Goal: Navigation & Orientation: Find specific page/section

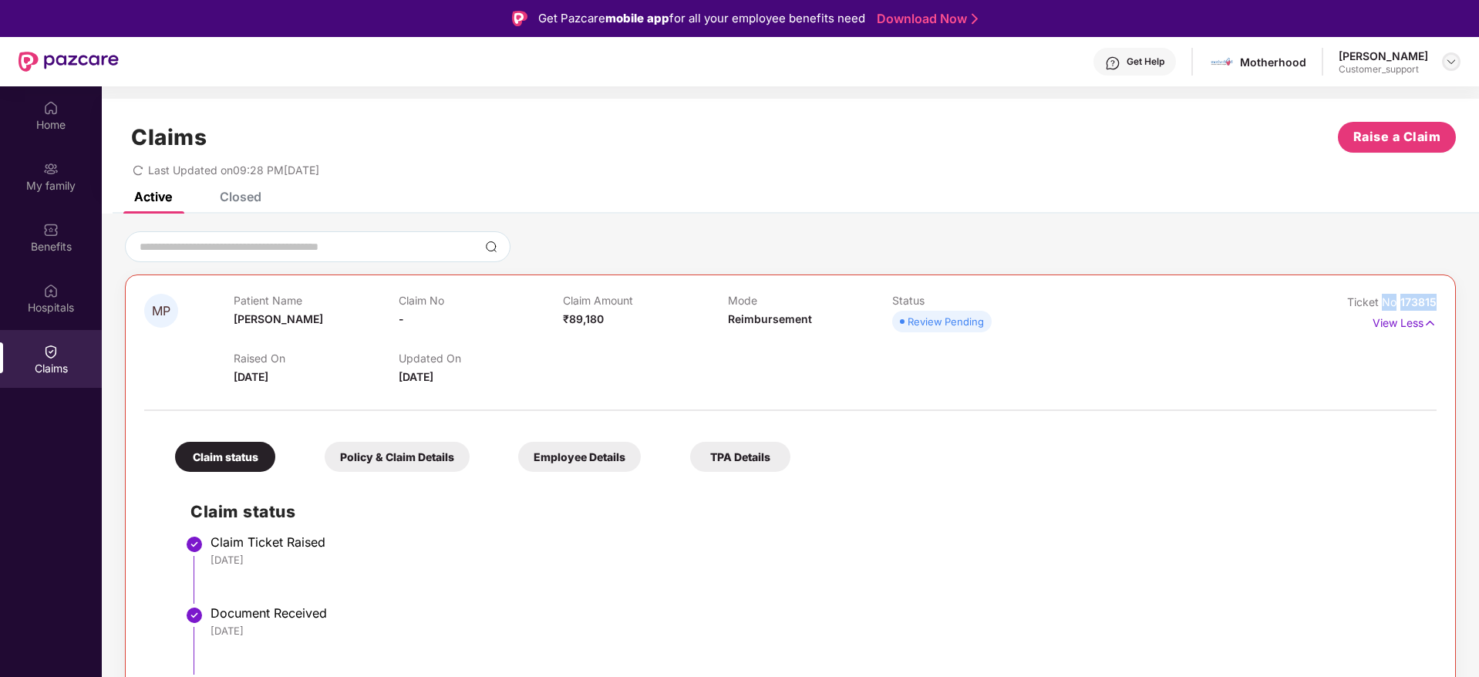
click at [1451, 62] on img at bounding box center [1451, 62] width 12 height 12
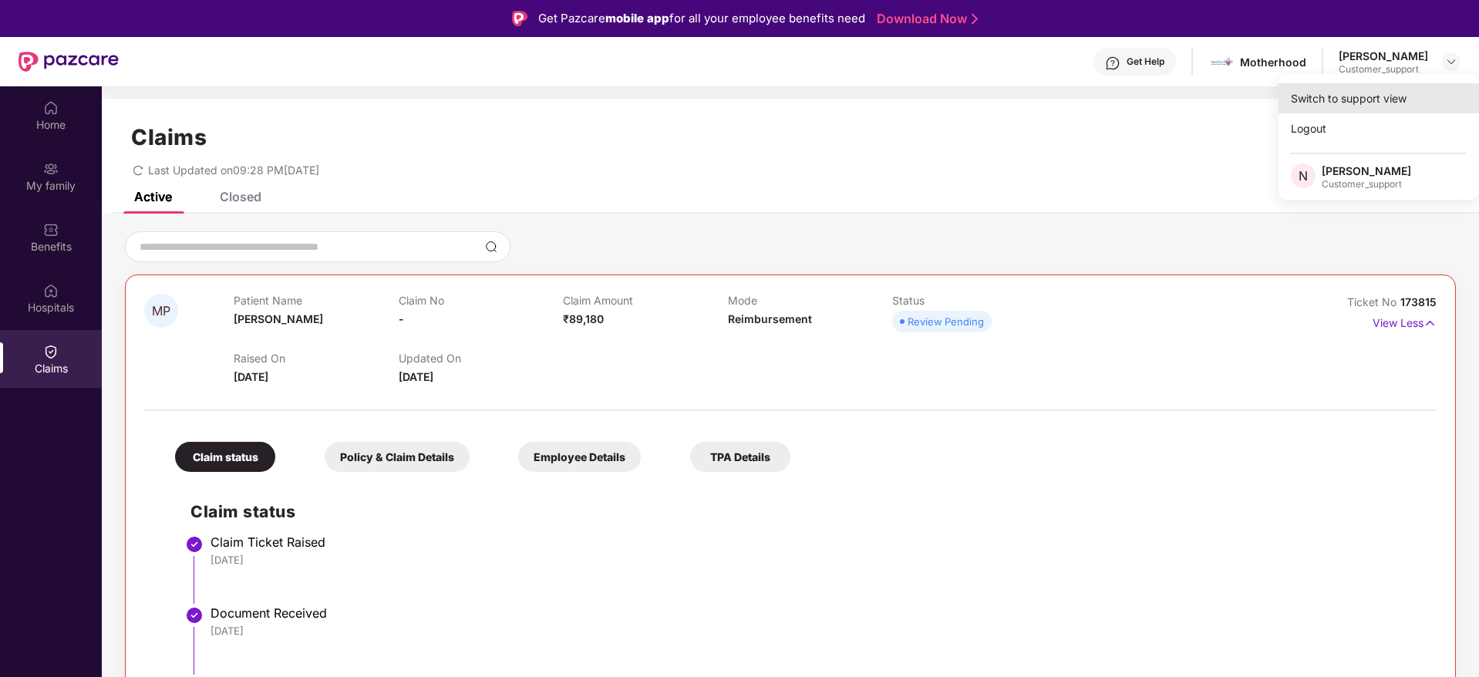
click at [1316, 100] on div "Switch to support view" at bounding box center [1378, 98] width 200 height 30
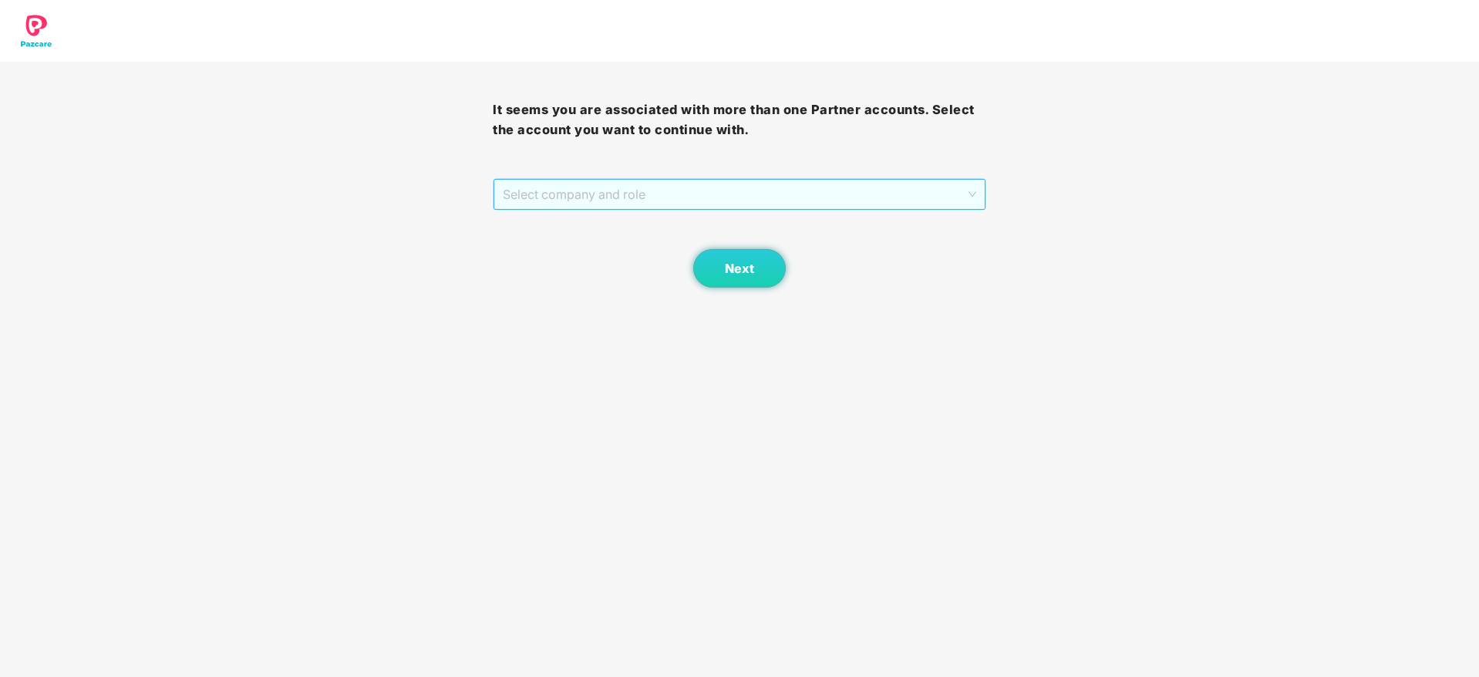
click at [616, 196] on span "Select company and role" at bounding box center [739, 194] width 473 height 29
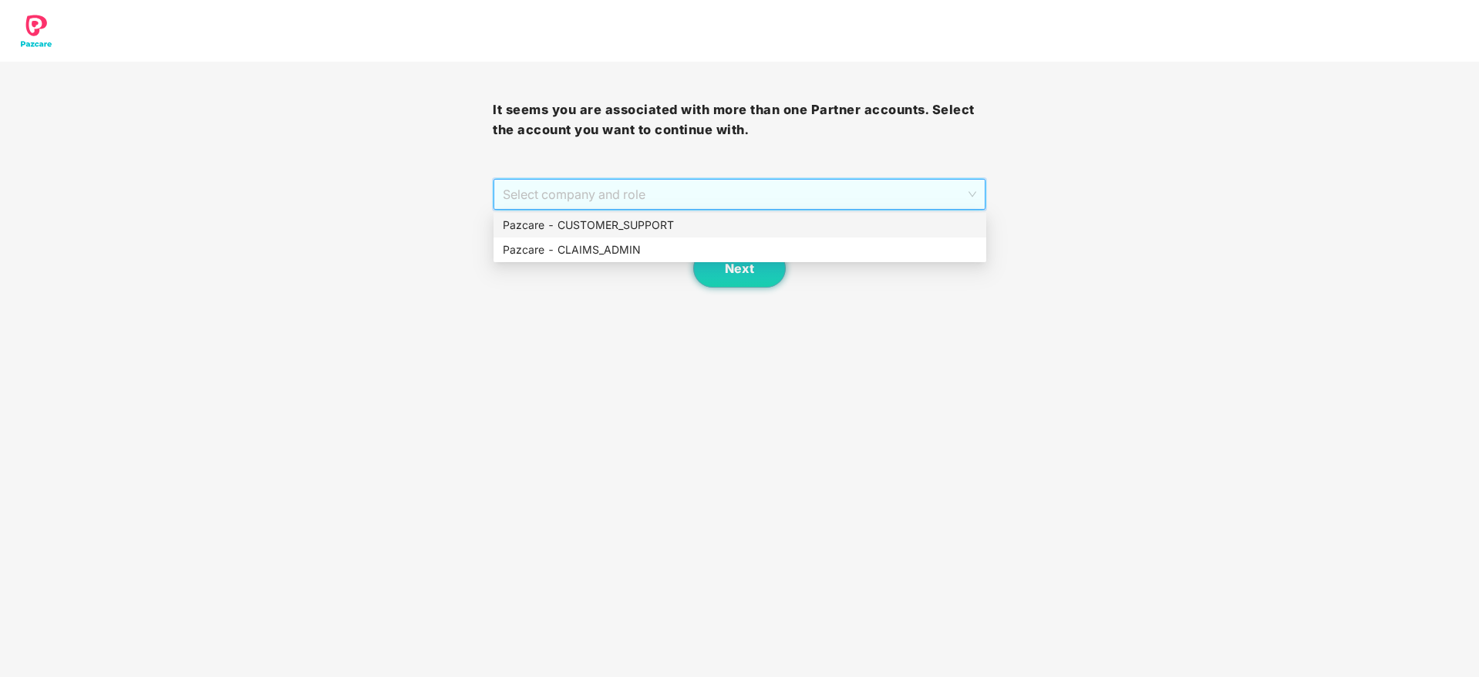
click at [614, 226] on div "Pazcare - CUSTOMER_SUPPORT" at bounding box center [740, 225] width 474 height 17
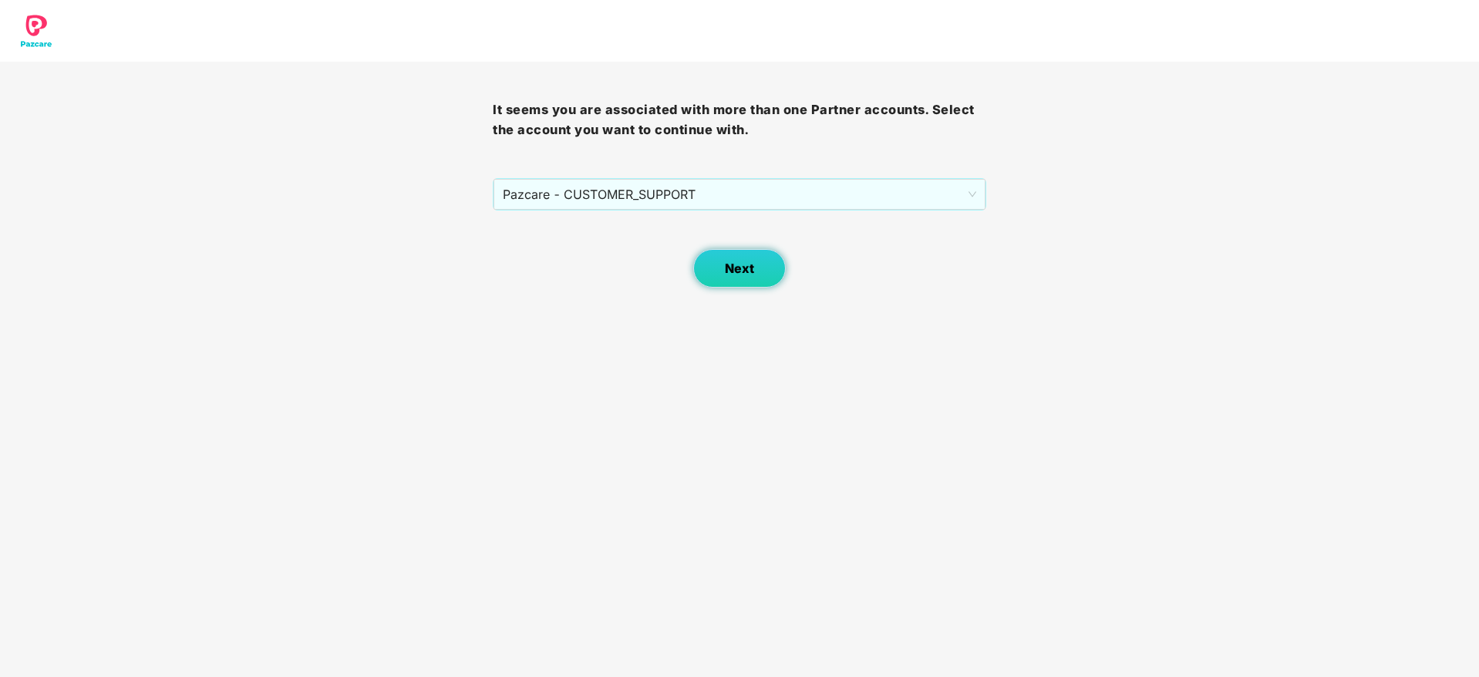
click at [718, 271] on button "Next" at bounding box center [739, 268] width 93 height 39
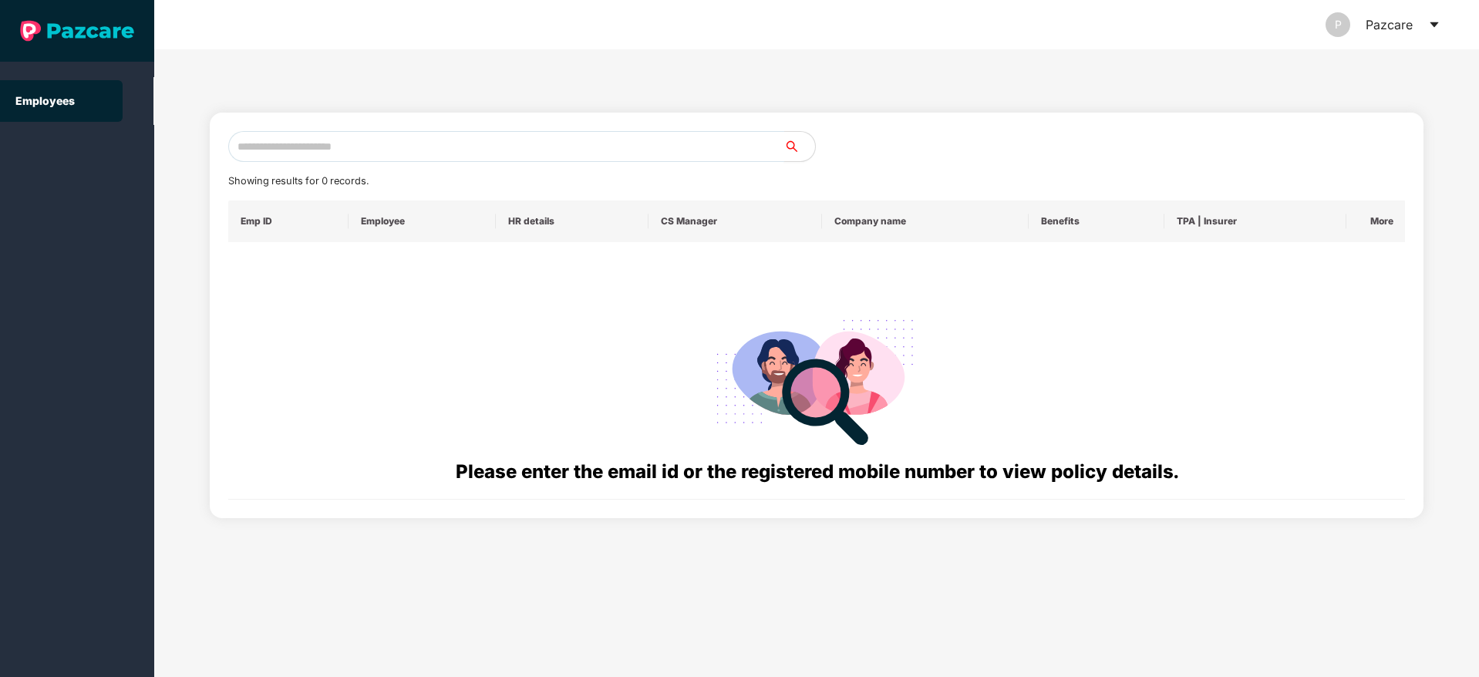
click at [403, 149] on input "text" at bounding box center [506, 146] width 556 height 31
paste input "**********"
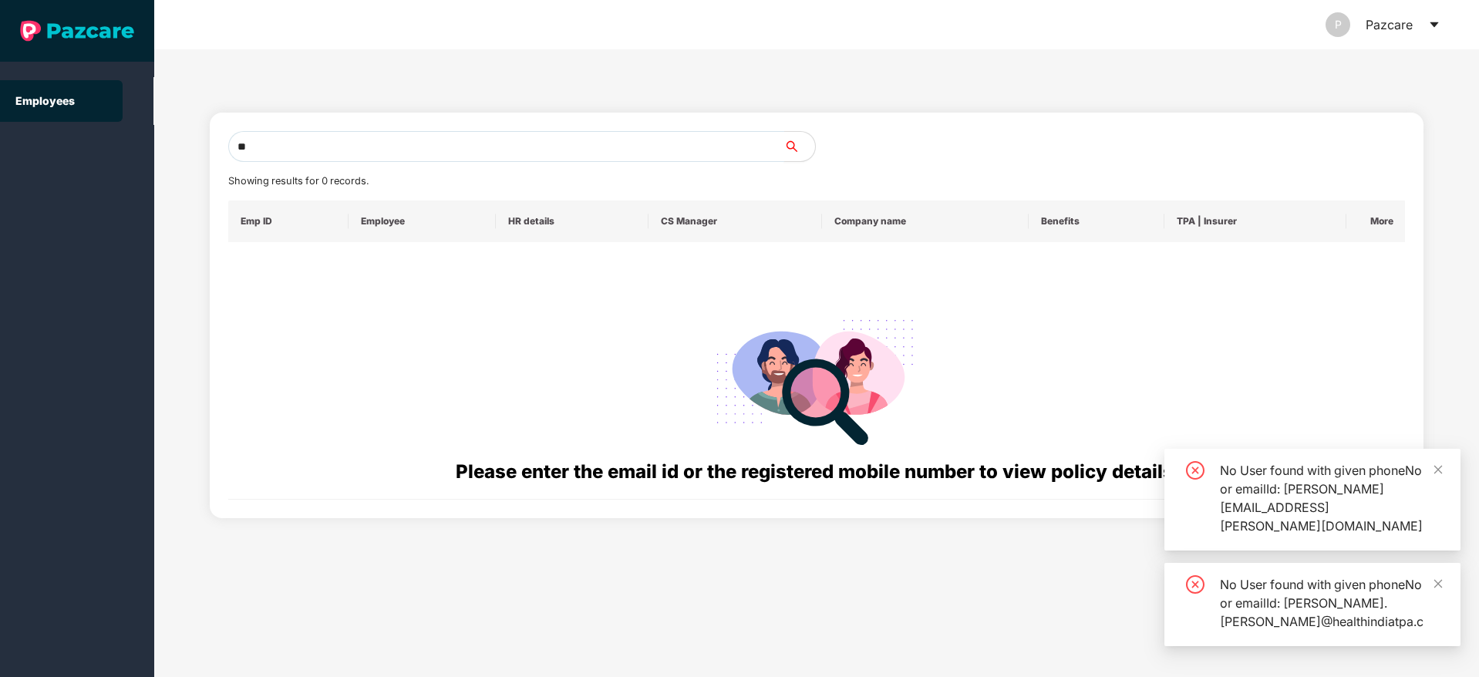
type input "*"
paste input "**********"
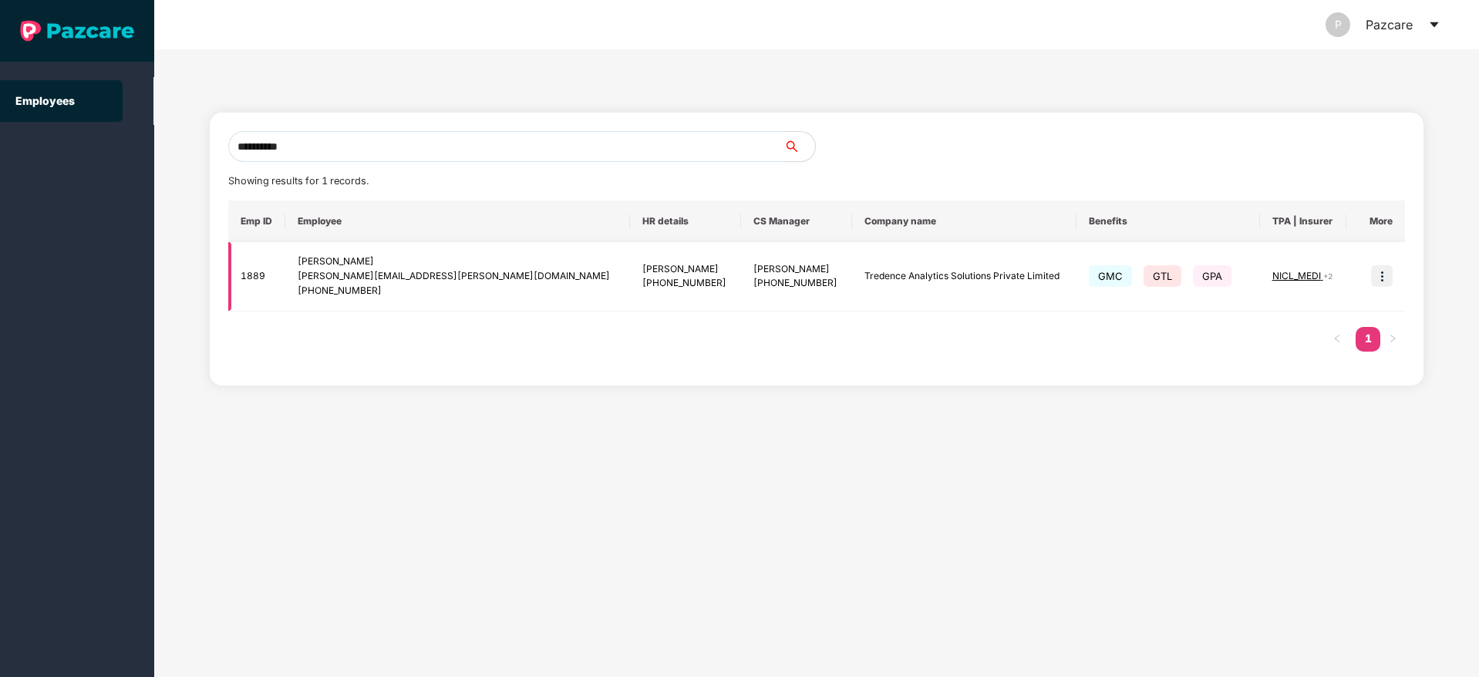
type input "**********"
click at [1384, 284] on img at bounding box center [1382, 276] width 22 height 22
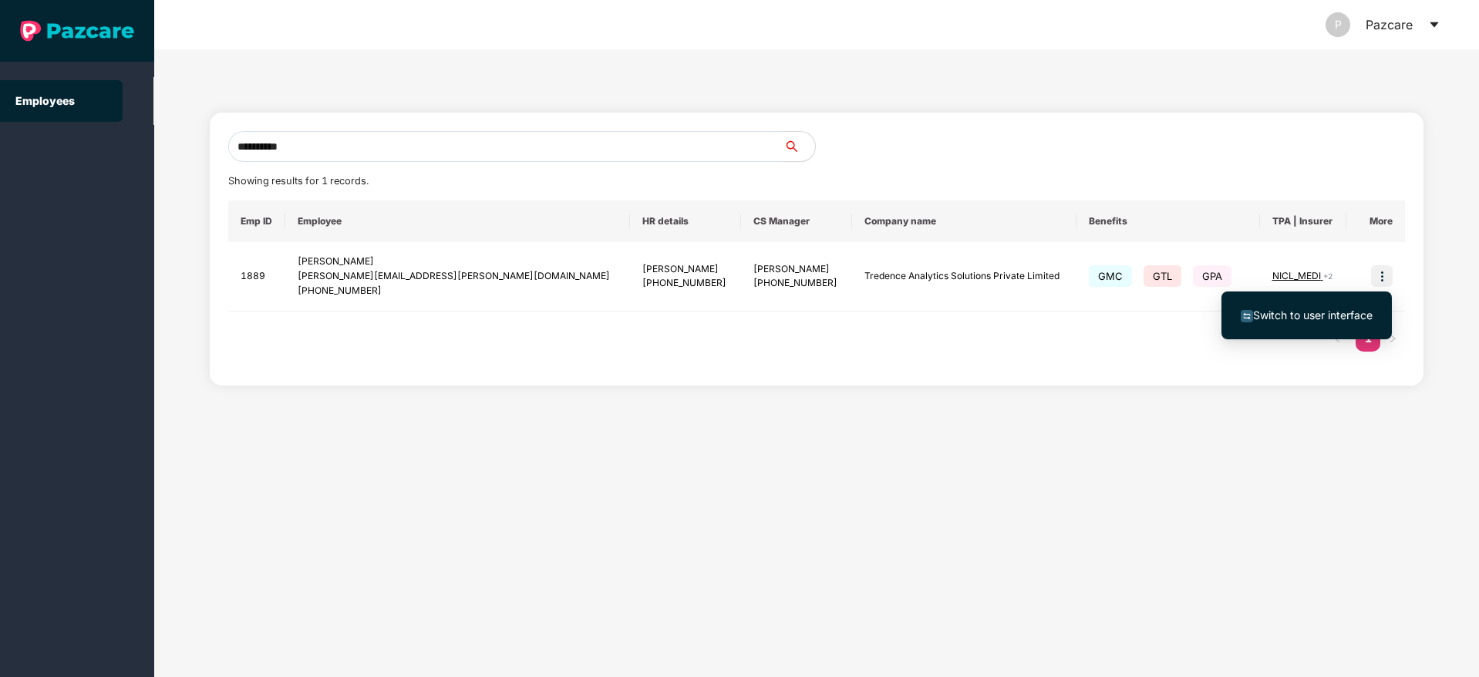
click at [1330, 312] on span "Switch to user interface" at bounding box center [1313, 314] width 120 height 13
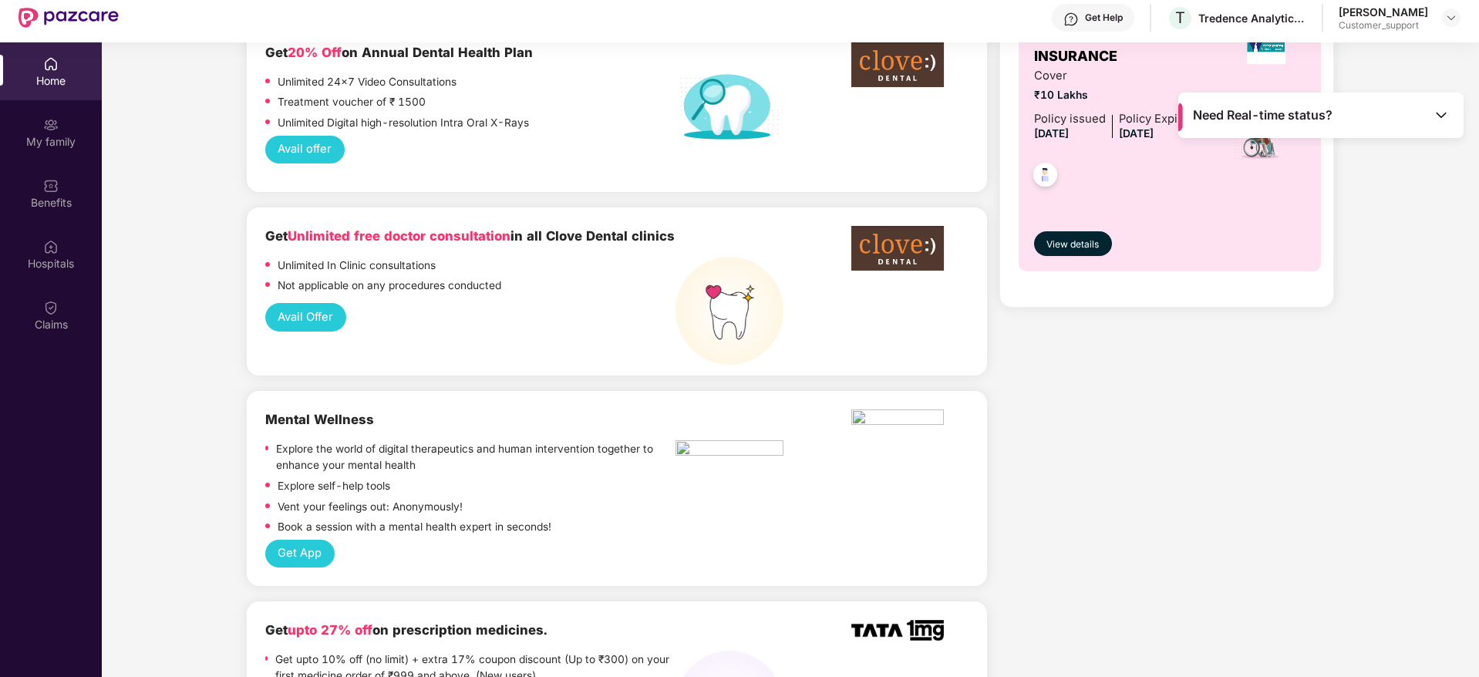
scroll to position [858, 0]
click at [46, 130] on img at bounding box center [50, 124] width 15 height 15
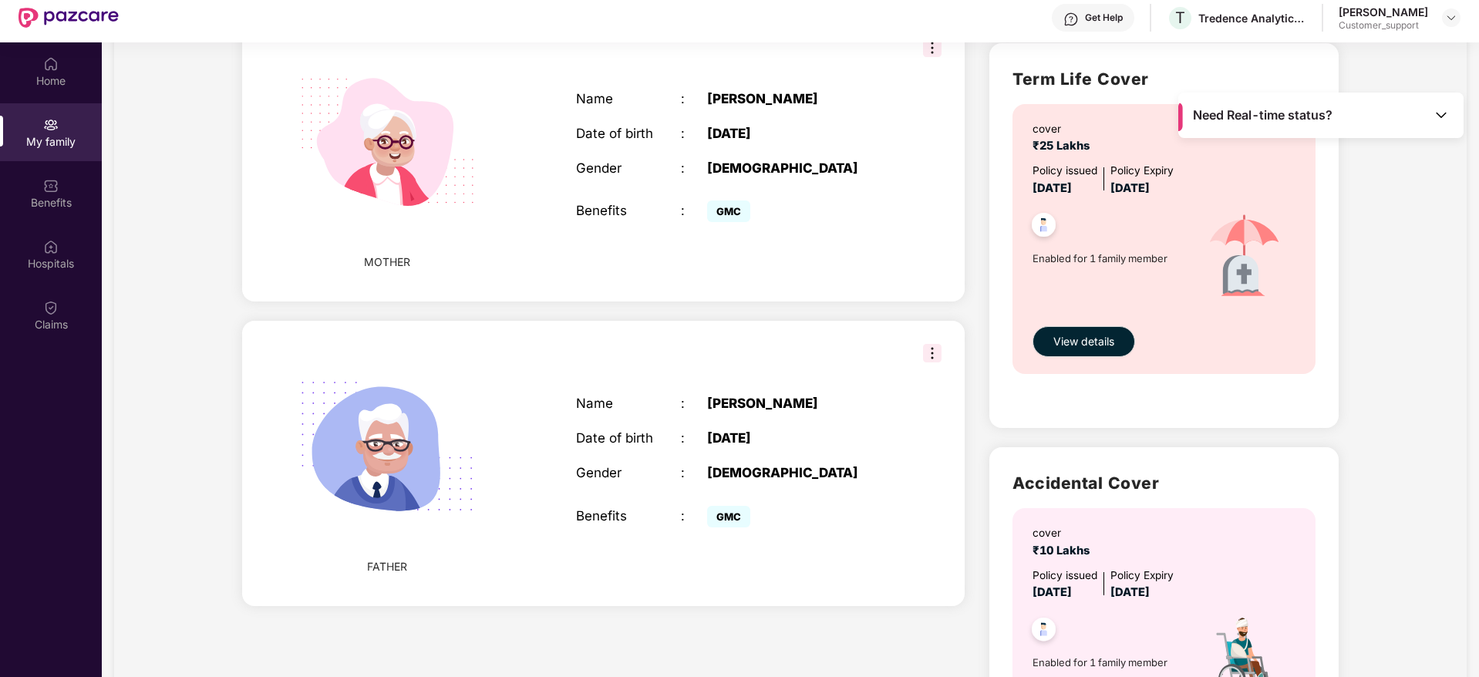
scroll to position [0, 0]
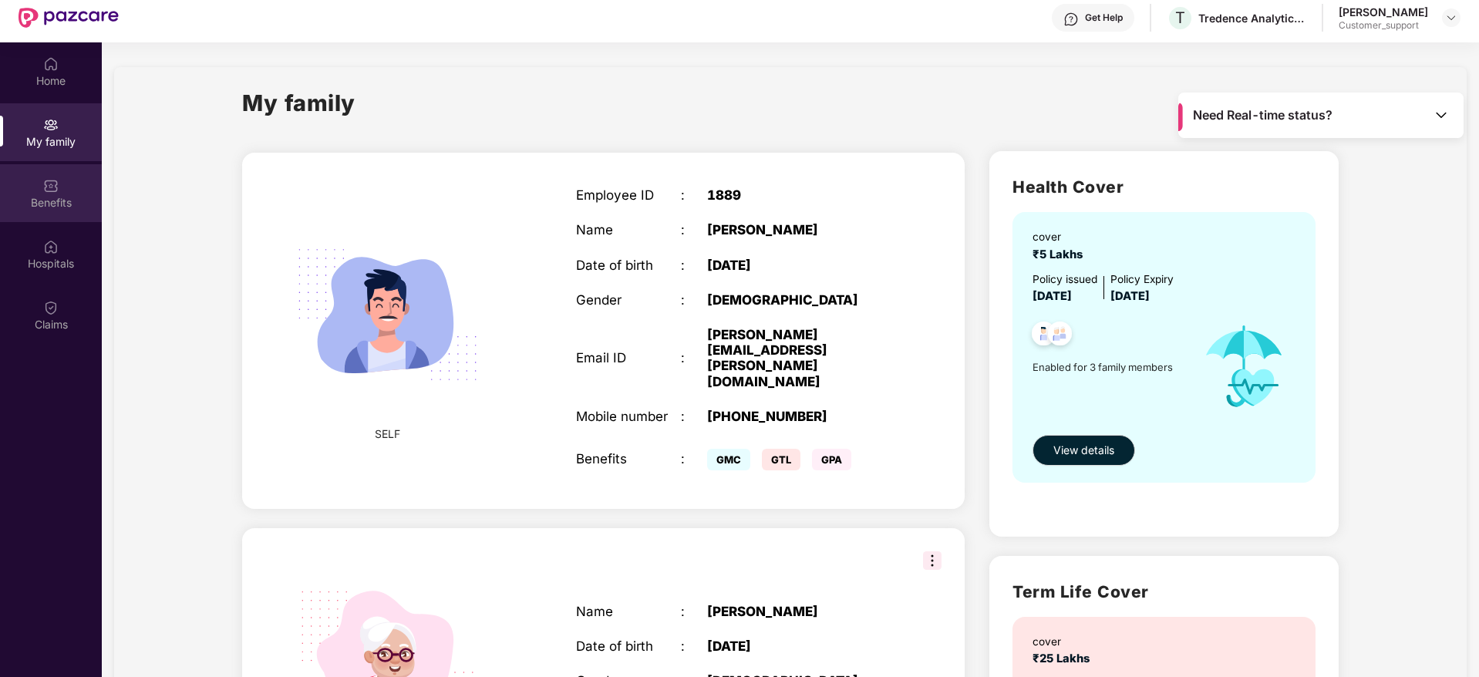
click at [52, 195] on div "Benefits" at bounding box center [51, 202] width 102 height 15
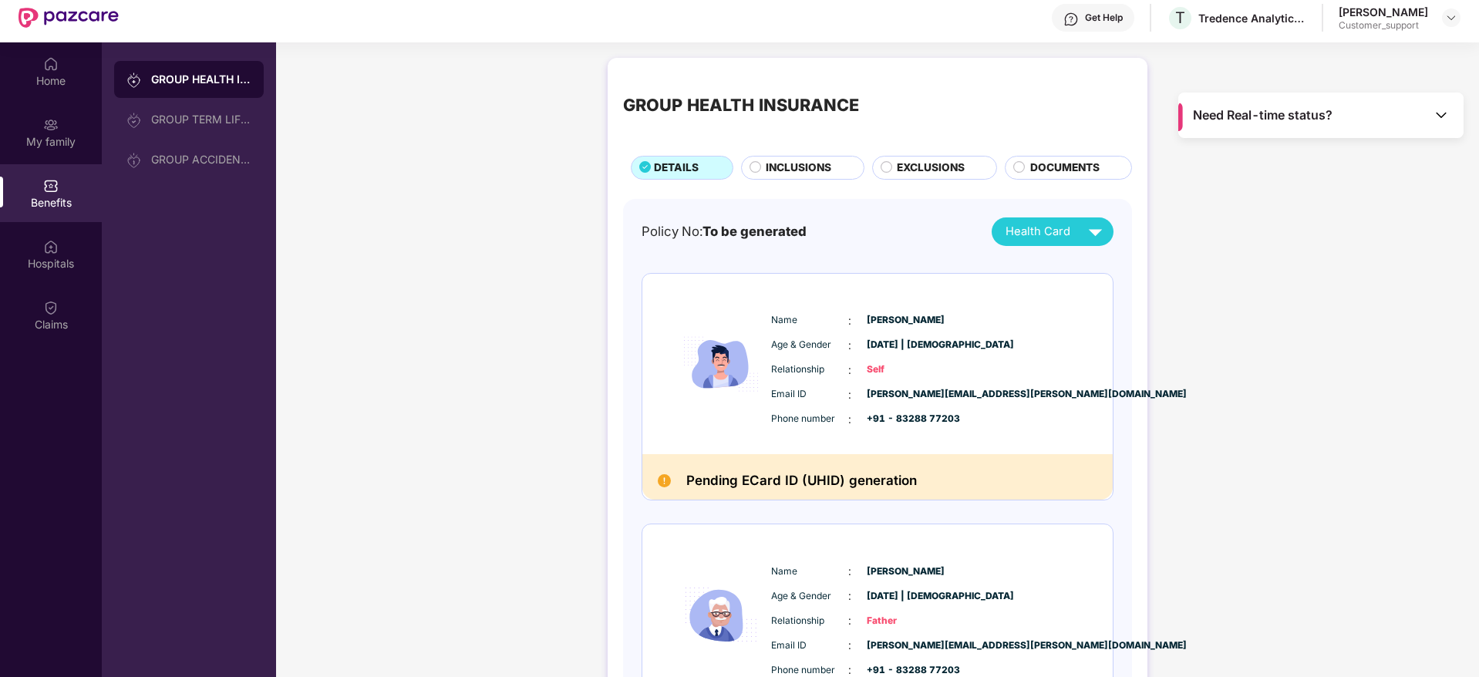
click at [817, 168] on span "INCLUSIONS" at bounding box center [799, 168] width 66 height 17
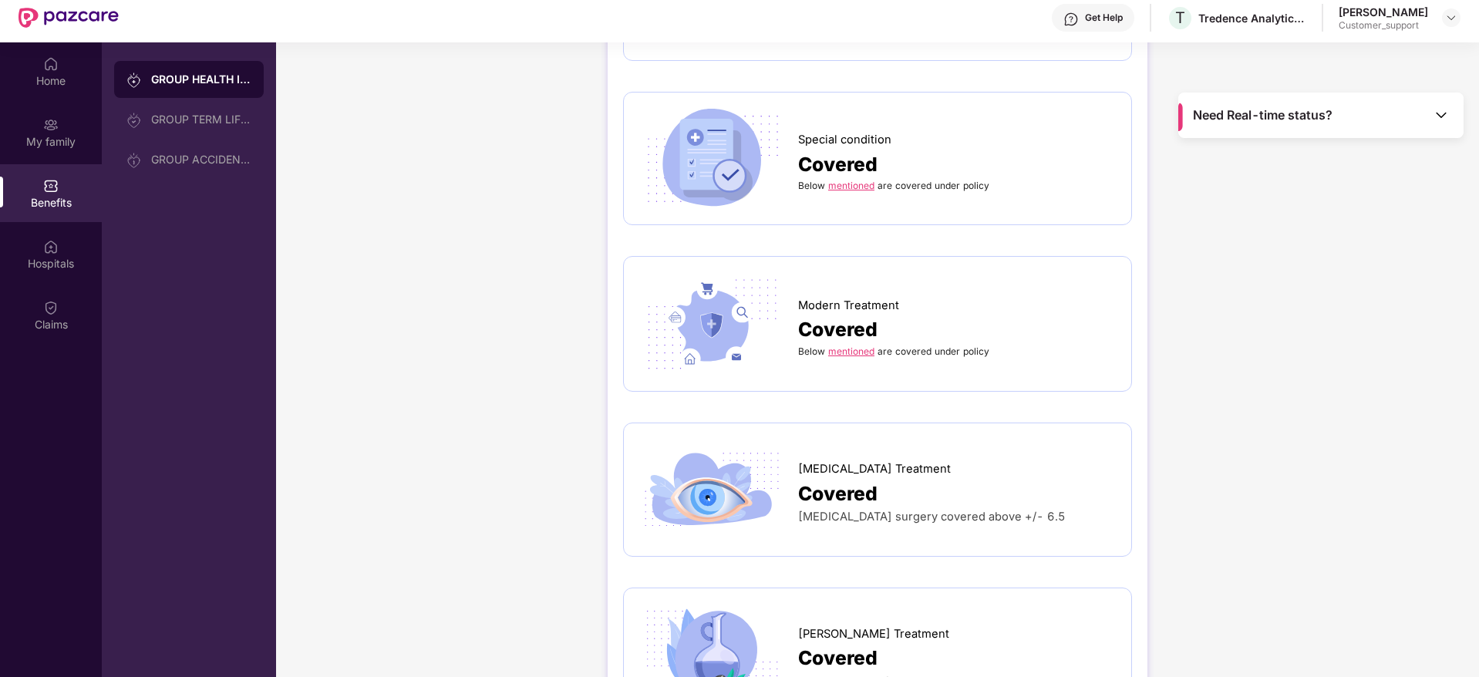
scroll to position [2407, 0]
click at [66, 328] on div "Claims" at bounding box center [51, 324] width 102 height 15
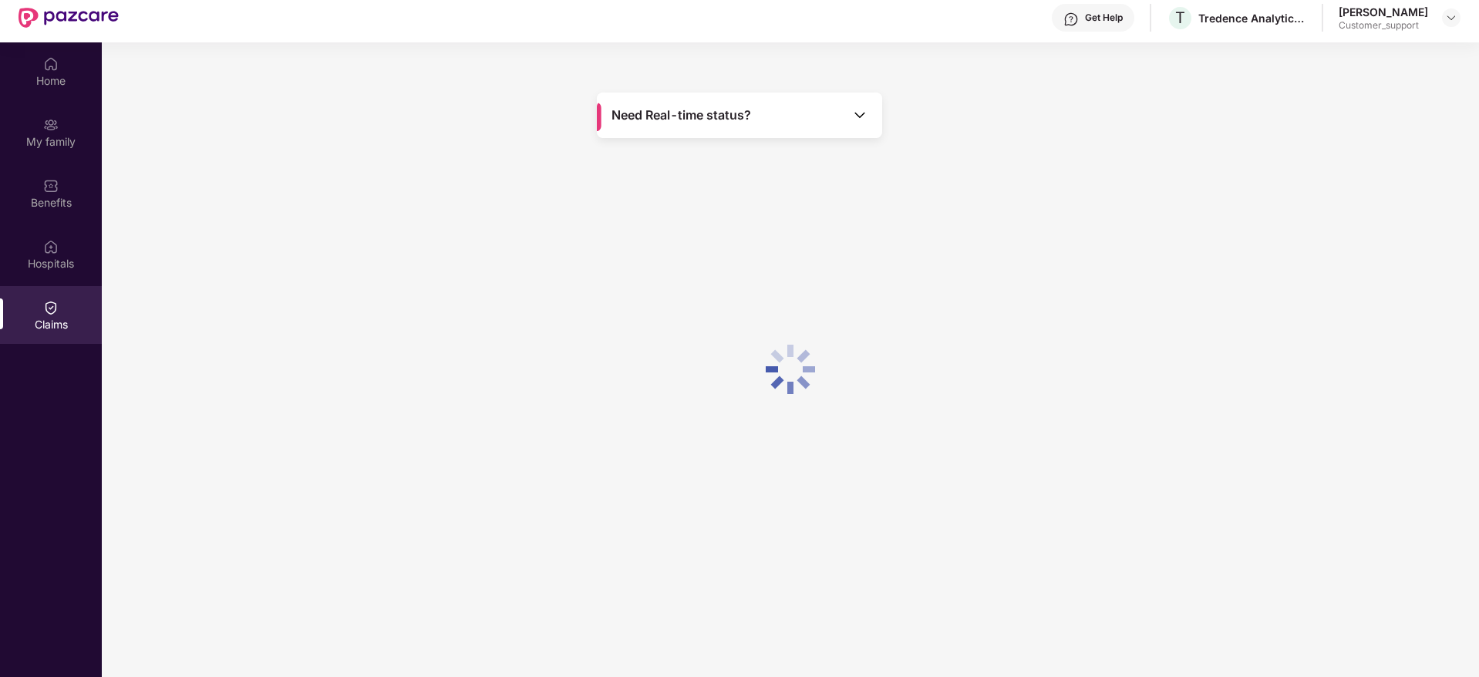
scroll to position [0, 0]
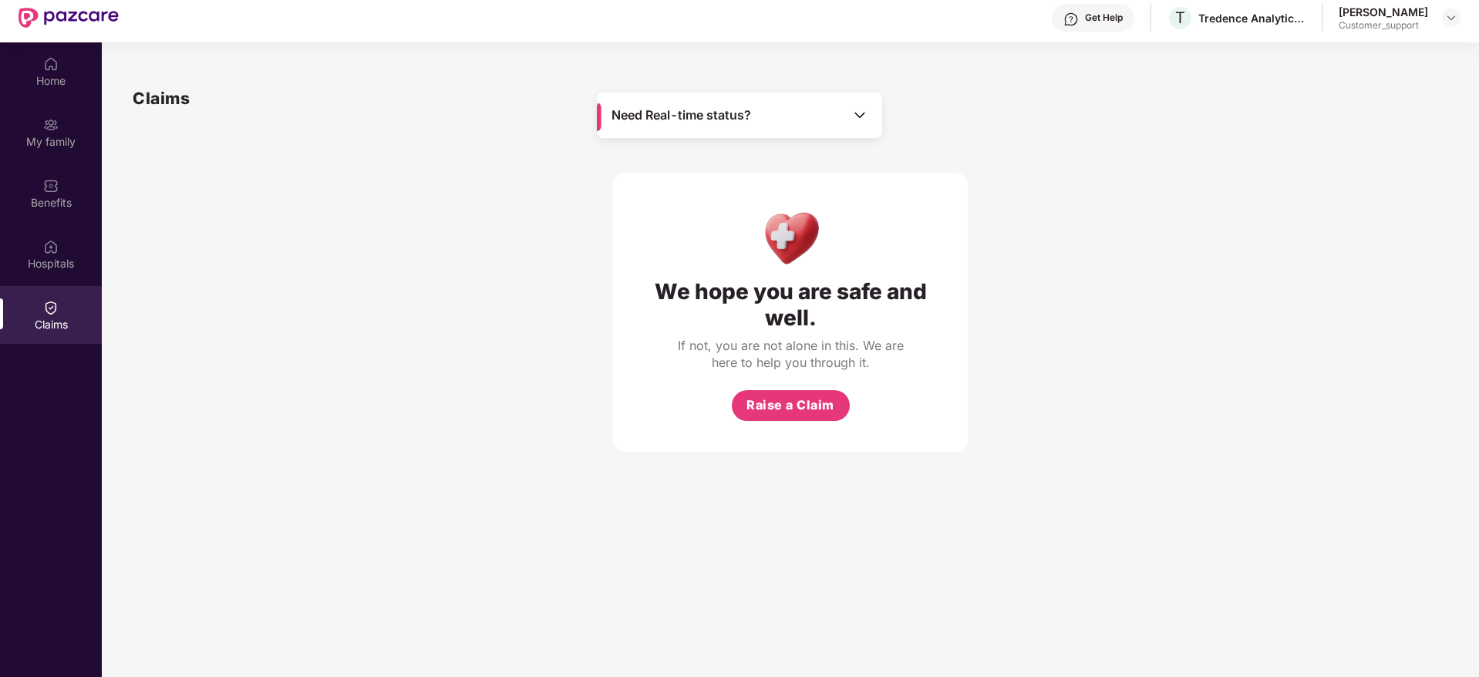
click at [1106, 23] on div "Get Help" at bounding box center [1104, 18] width 38 height 12
click at [50, 197] on div "Benefits" at bounding box center [51, 202] width 102 height 15
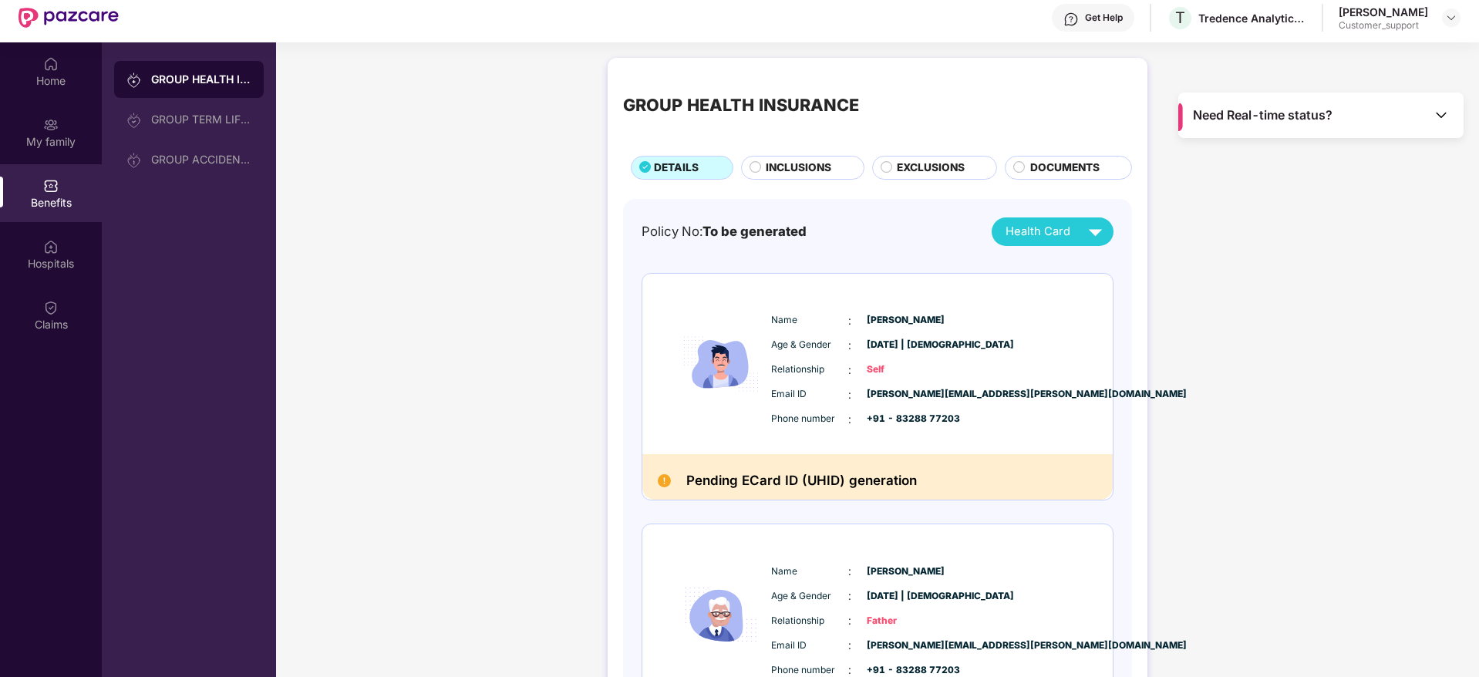
click at [1063, 160] on span "DOCUMENTS" at bounding box center [1064, 168] width 69 height 17
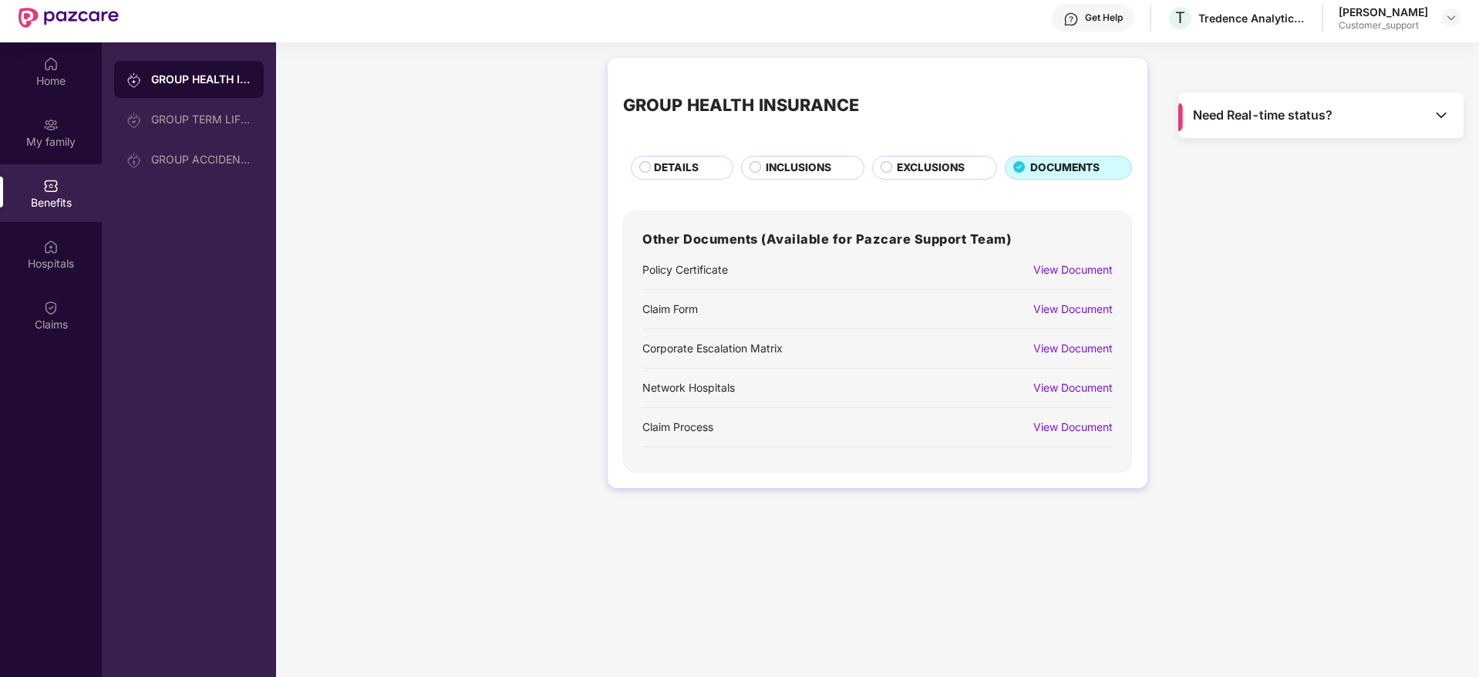
click at [1378, 21] on div "Customer_support" at bounding box center [1383, 25] width 89 height 12
click at [1447, 14] on img at bounding box center [1451, 18] width 12 height 12
click at [1345, 59] on div "Switch to support view" at bounding box center [1378, 54] width 200 height 30
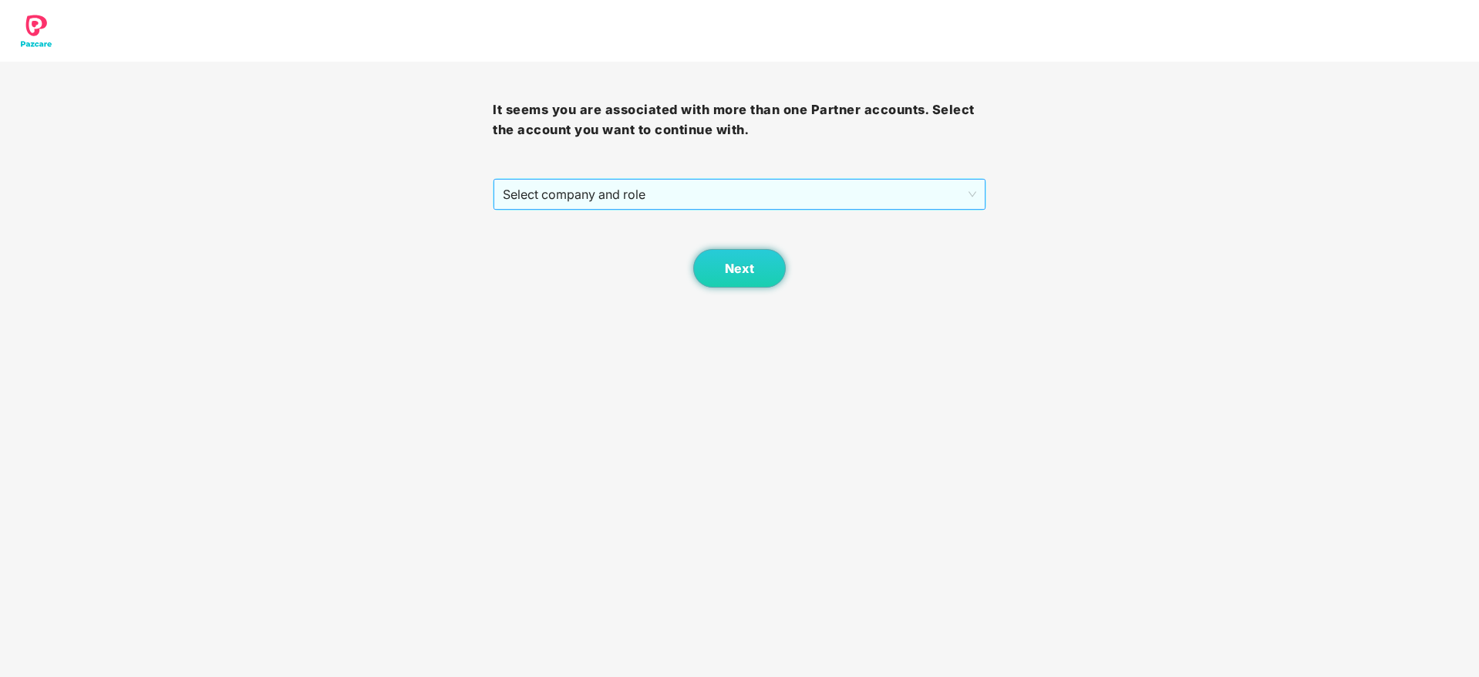
click at [689, 178] on div "Select company and role" at bounding box center [739, 194] width 493 height 32
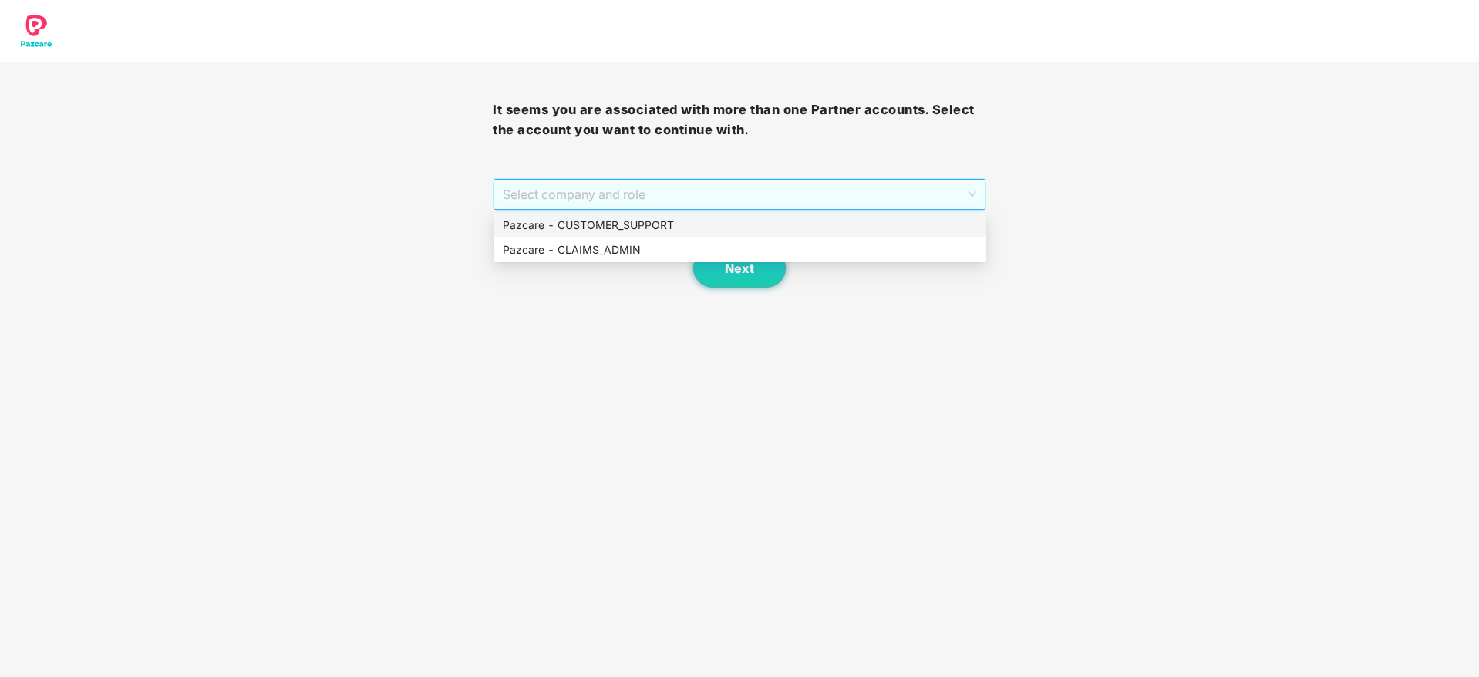
click at [664, 200] on span "Select company and role" at bounding box center [739, 194] width 473 height 29
click at [639, 220] on div "Pazcare - CUSTOMER_SUPPORT" at bounding box center [740, 225] width 474 height 17
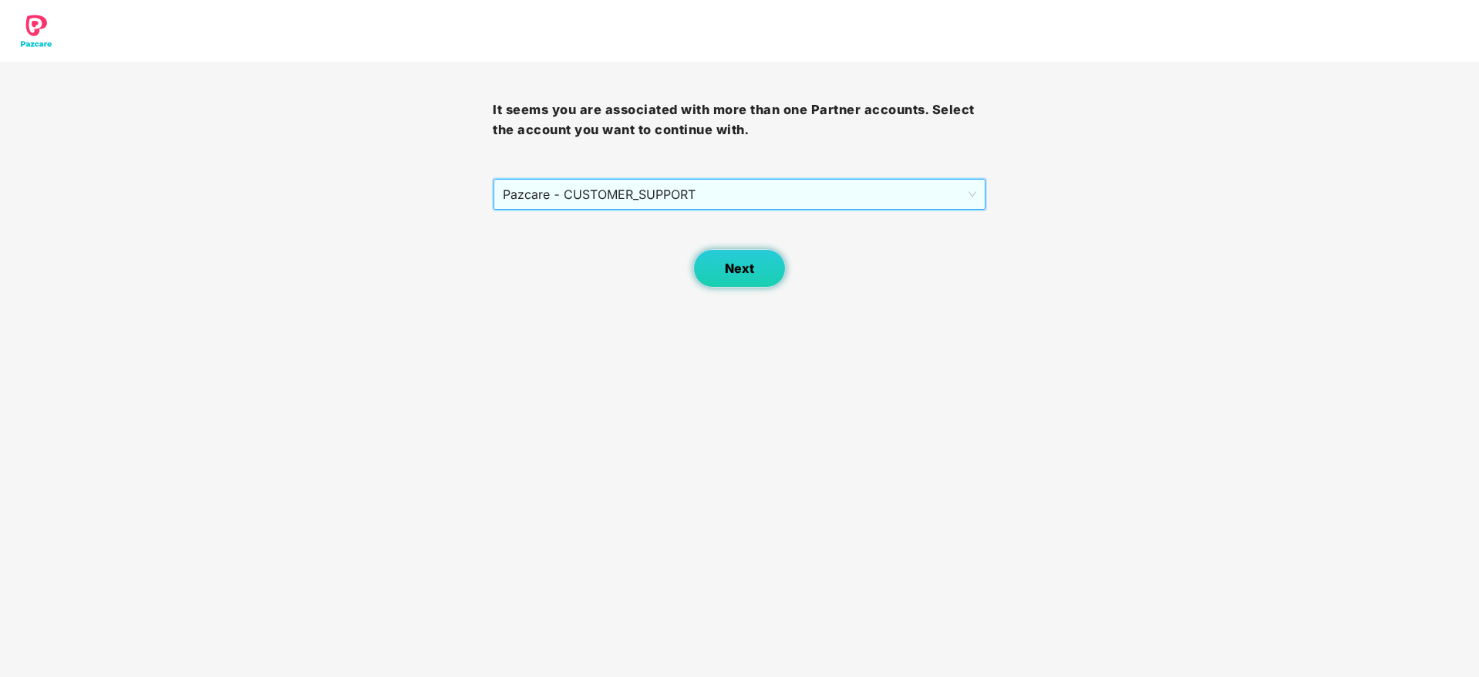
click at [736, 269] on span "Next" at bounding box center [739, 268] width 29 height 15
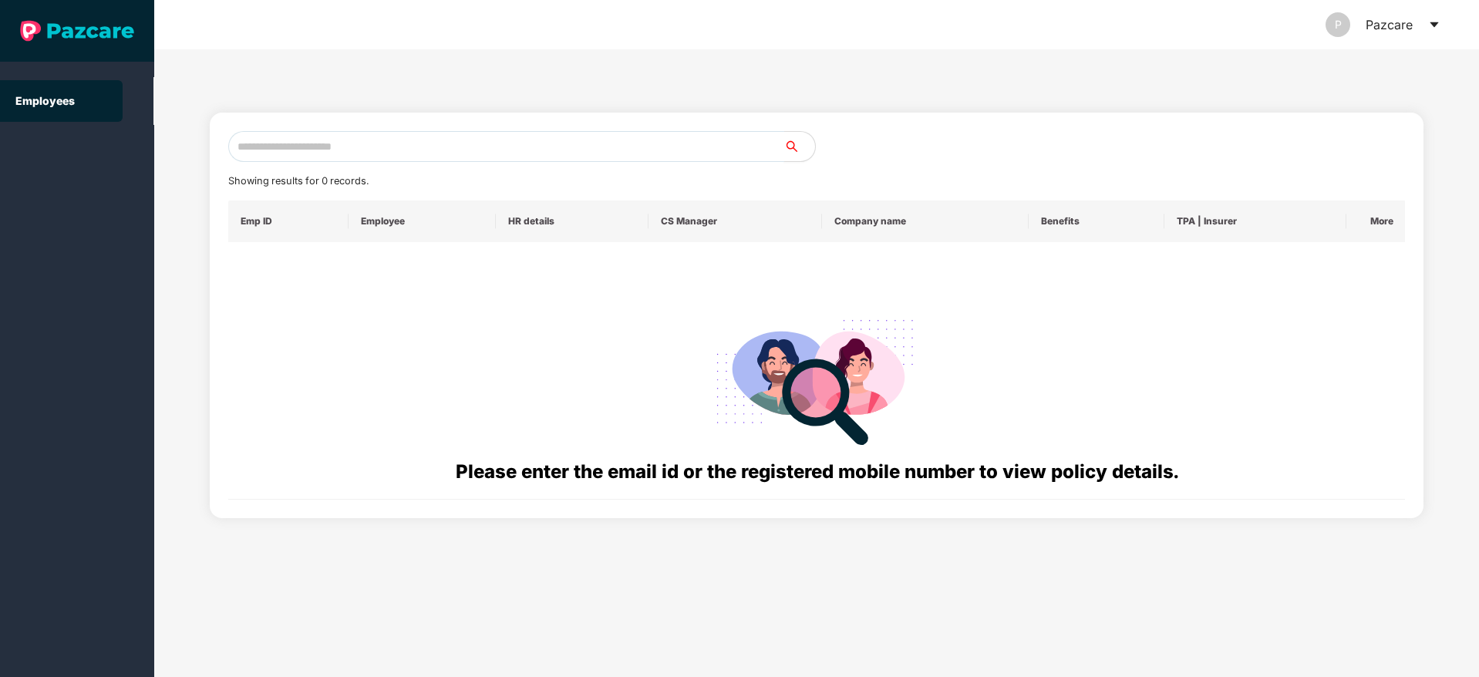
click at [289, 144] on input "text" at bounding box center [506, 146] width 556 height 31
paste input "**********"
click at [251, 144] on input "**********" at bounding box center [506, 146] width 556 height 31
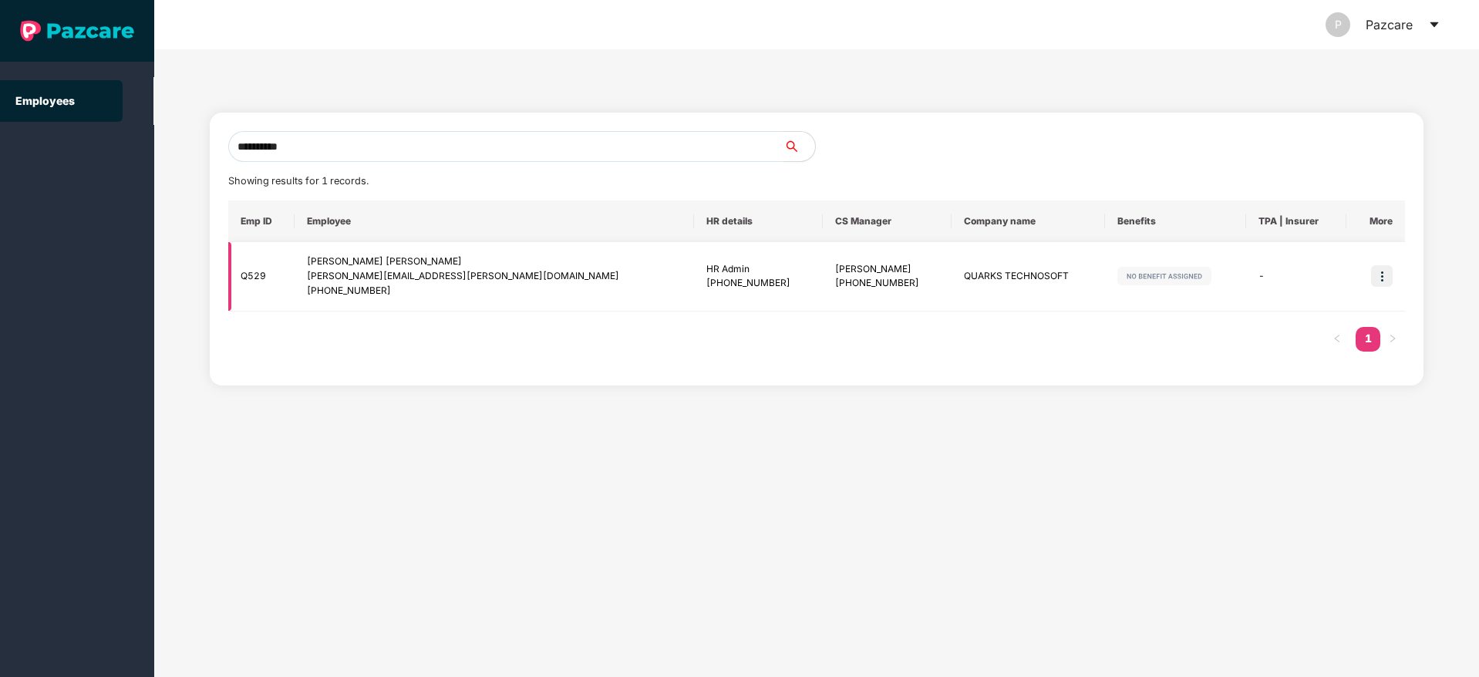
type input "**********"
click at [1384, 269] on img at bounding box center [1382, 276] width 22 height 22
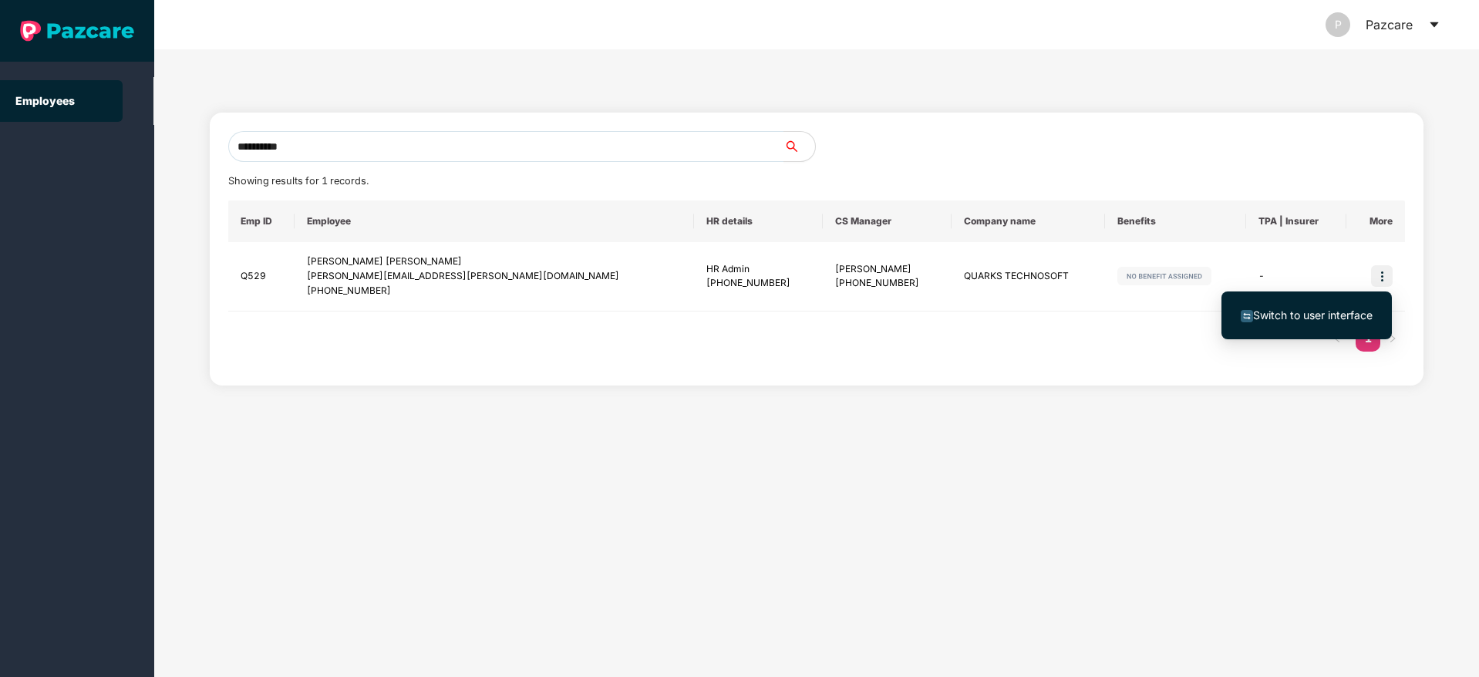
click at [1319, 318] on span "Switch to user interface" at bounding box center [1313, 314] width 120 height 13
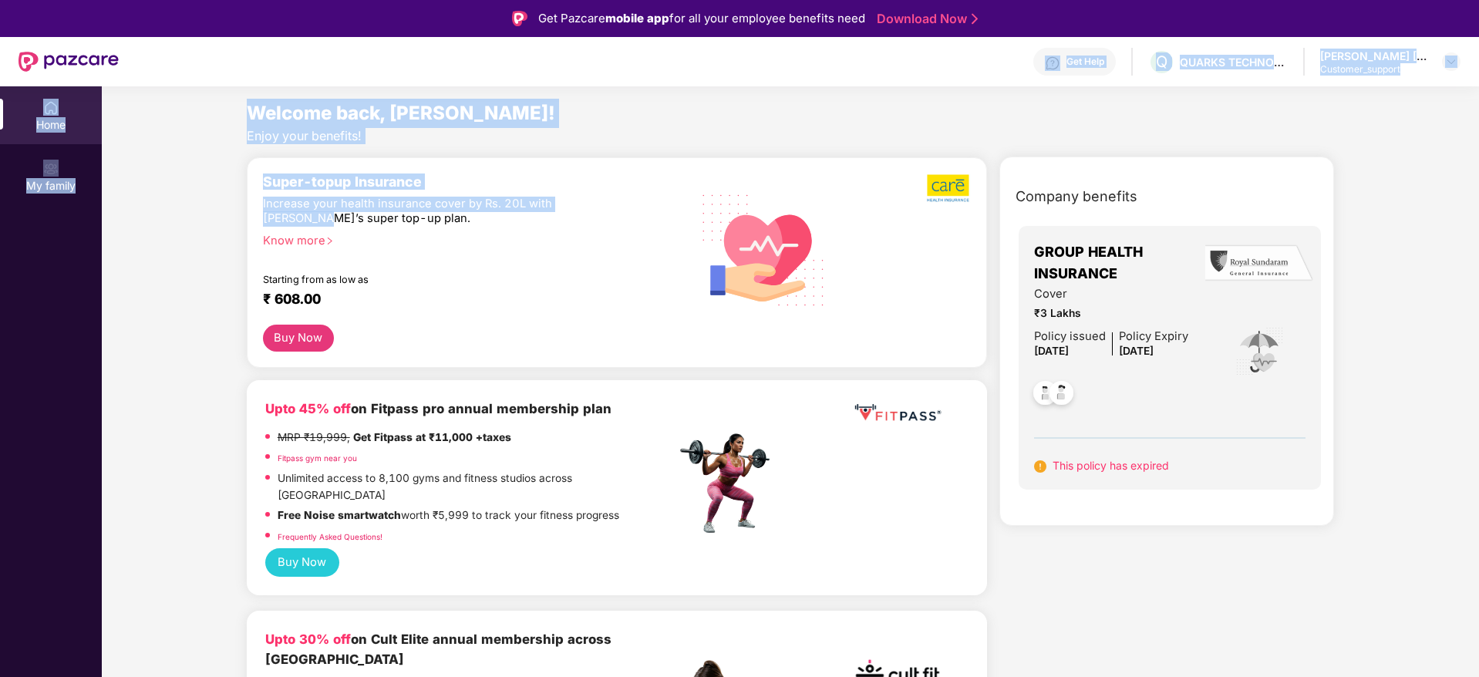
drag, startPoint x: 332, startPoint y: 79, endPoint x: 189, endPoint y: 210, distance: 194.3
click at [189, 210] on div "Get Pazcare mobile app for all your employee benefits need Download Now Get Hel…" at bounding box center [739, 381] width 1479 height 763
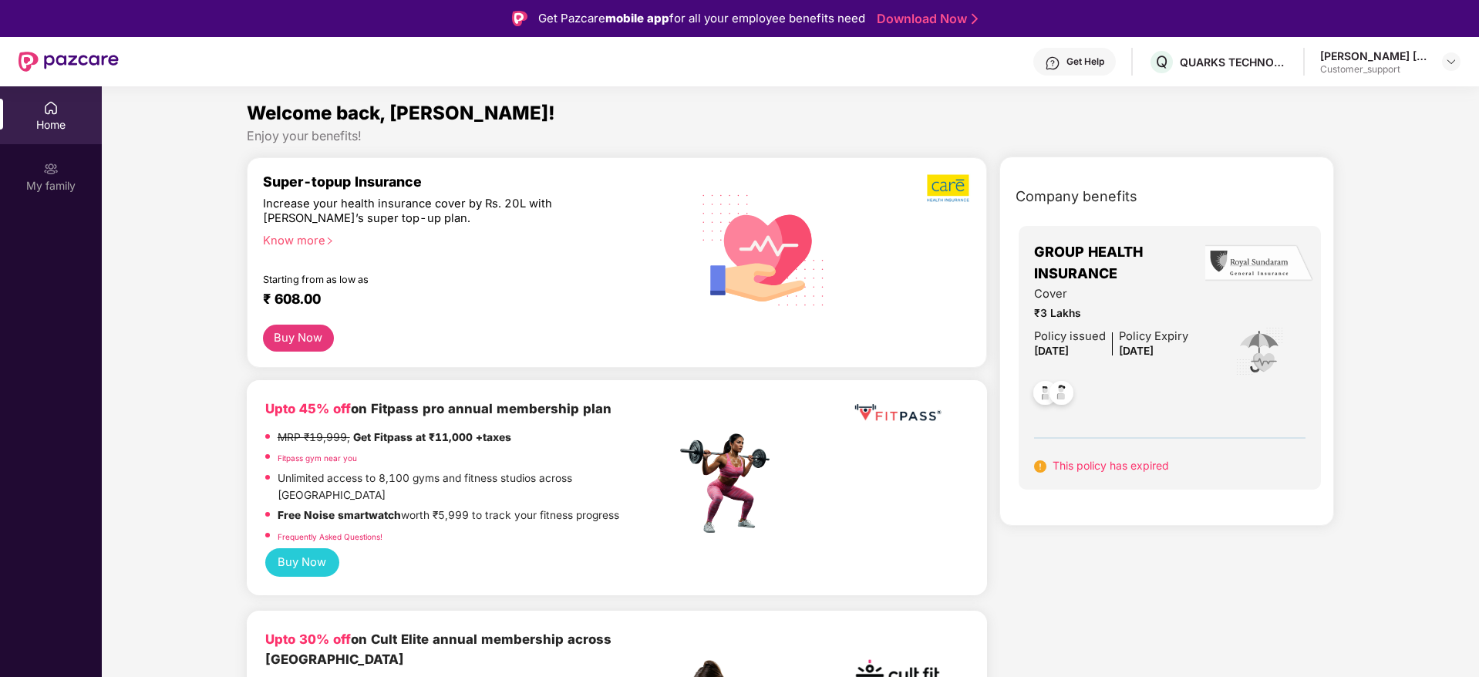
click at [1047, 69] on img at bounding box center [1052, 63] width 15 height 15
click at [817, 119] on div "Welcome back, [PERSON_NAME]!" at bounding box center [791, 113] width 1088 height 29
click at [1452, 62] on img at bounding box center [1451, 62] width 12 height 12
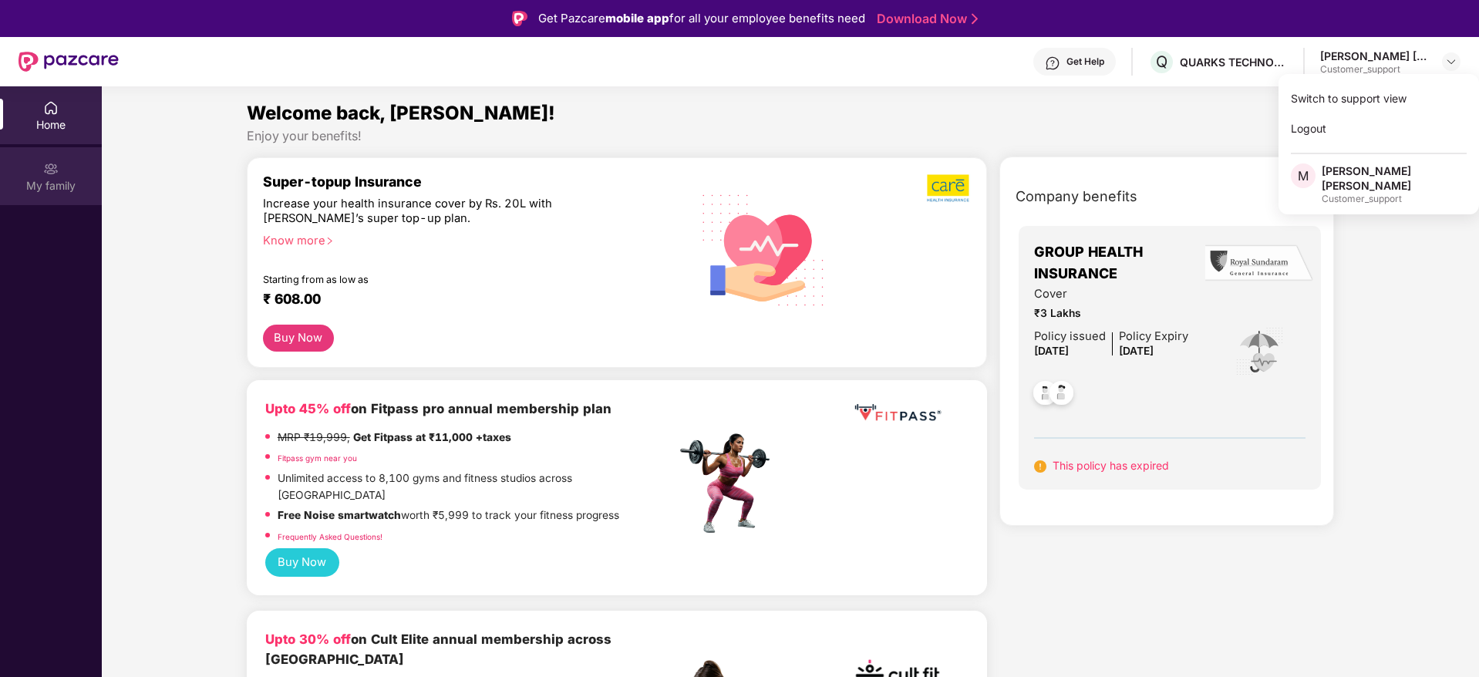
click at [63, 169] on div "My family" at bounding box center [51, 176] width 102 height 58
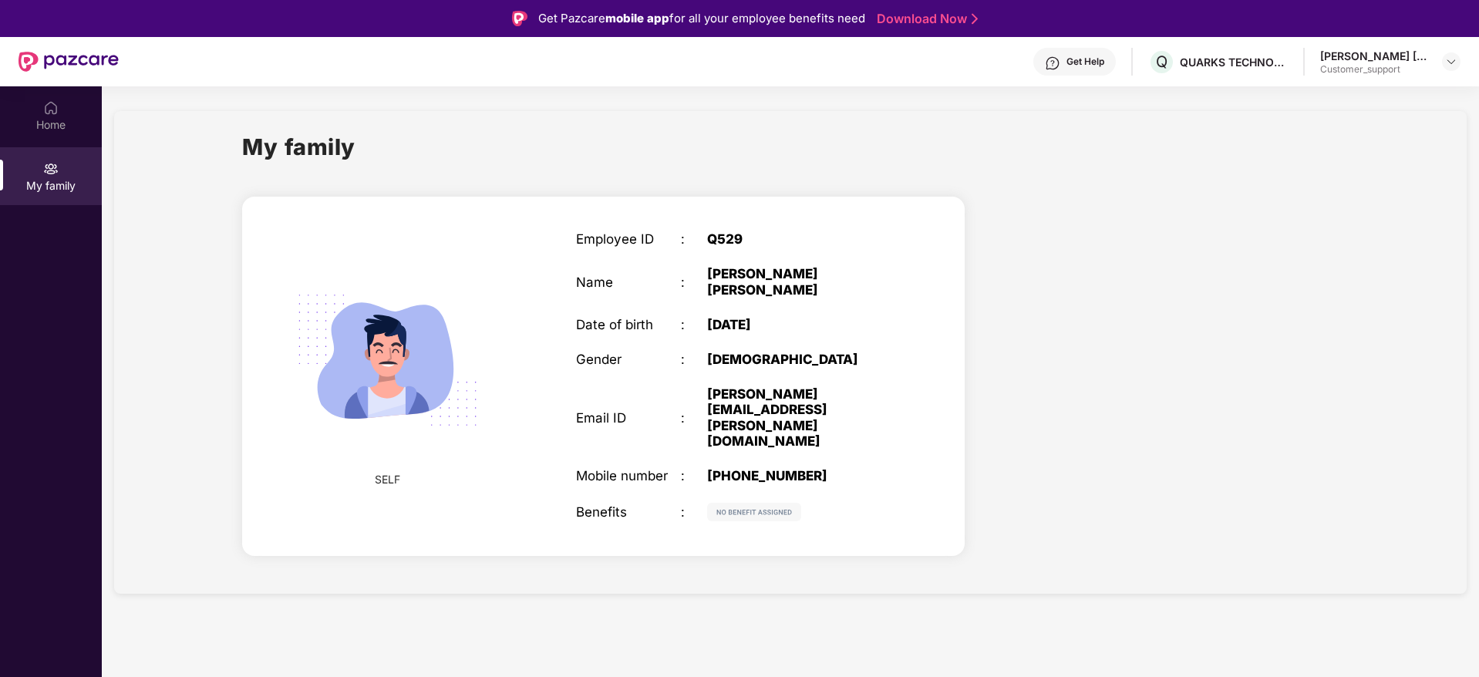
click at [794, 468] on div "[PHONE_NUMBER]" at bounding box center [799, 475] width 184 height 15
click at [903, 362] on div "Employee ID : Q529 Name : [PERSON_NAME] [PERSON_NAME] Date of birth : [DEMOGRAP…" at bounding box center [734, 376] width 346 height 328
click at [49, 129] on div "Home" at bounding box center [51, 124] width 102 height 15
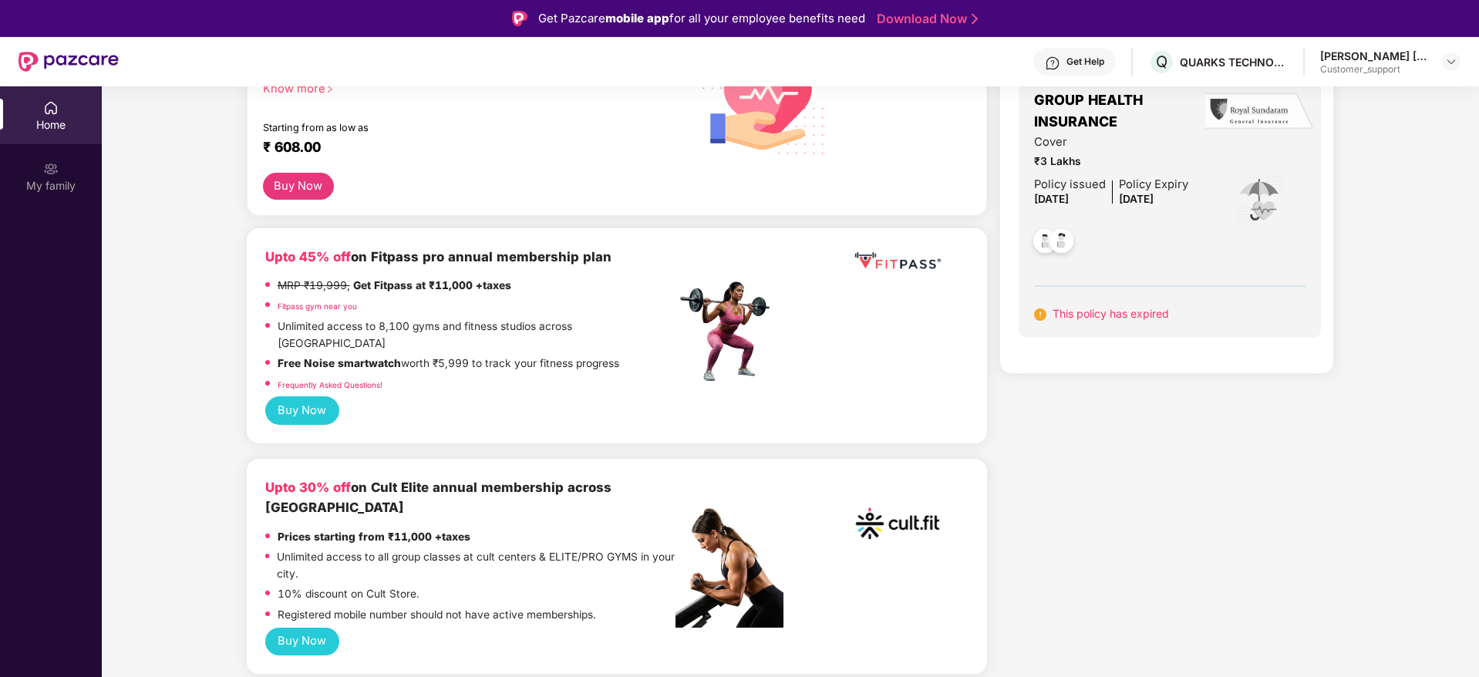
scroll to position [153, 0]
click at [54, 169] on img at bounding box center [50, 168] width 15 height 15
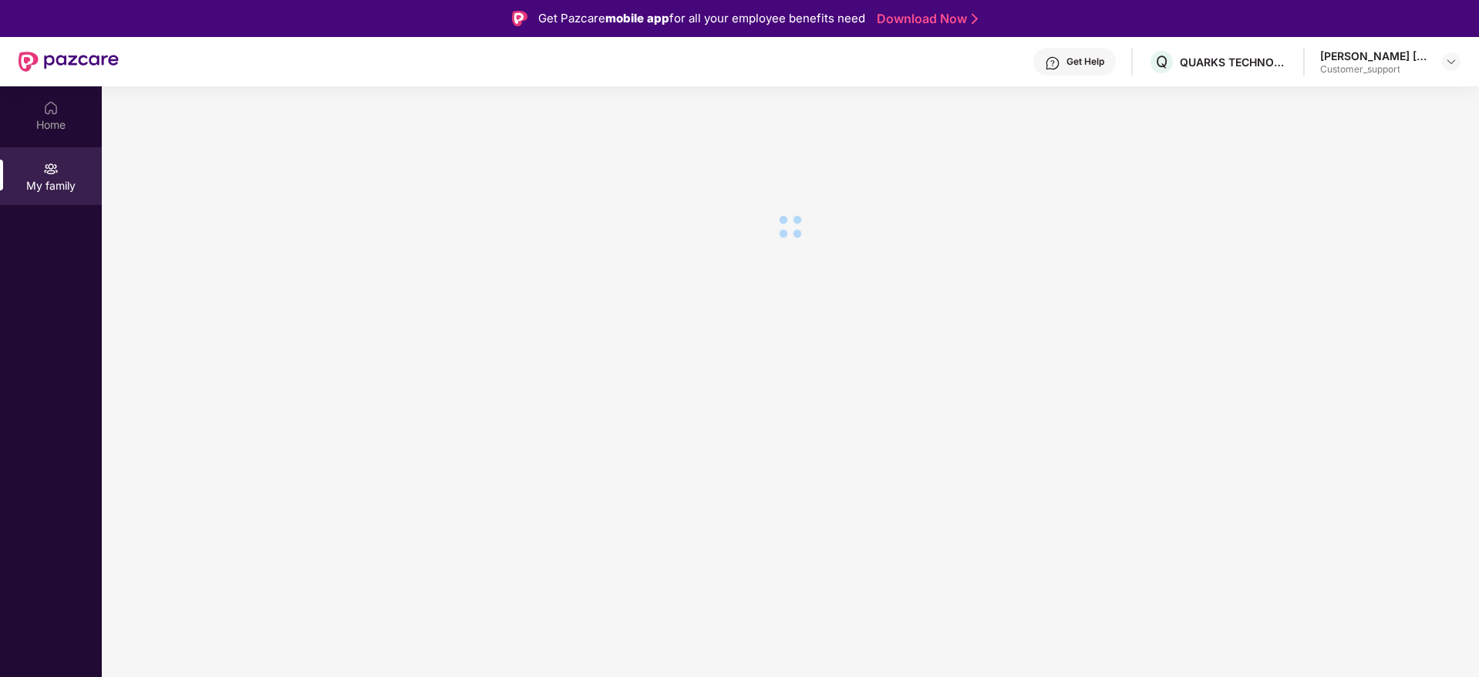
scroll to position [0, 0]
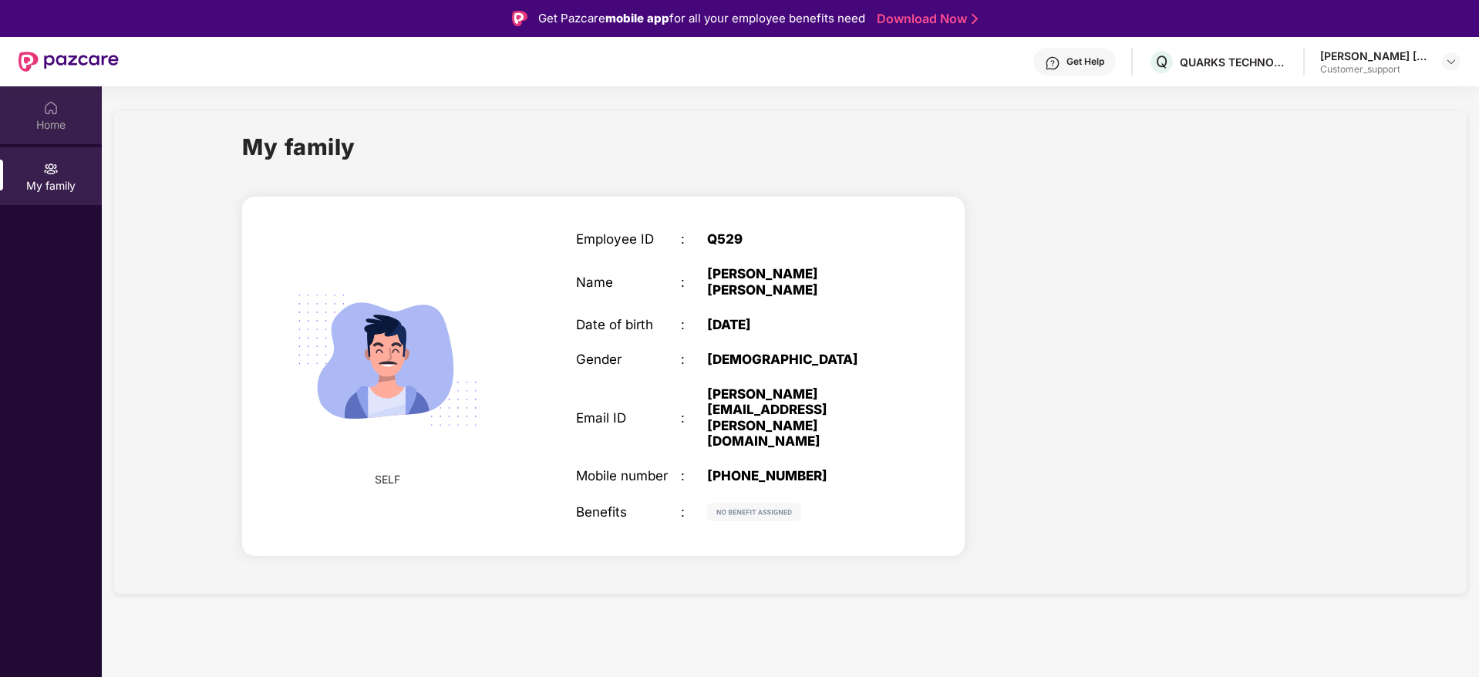
click at [53, 109] on img at bounding box center [50, 107] width 15 height 15
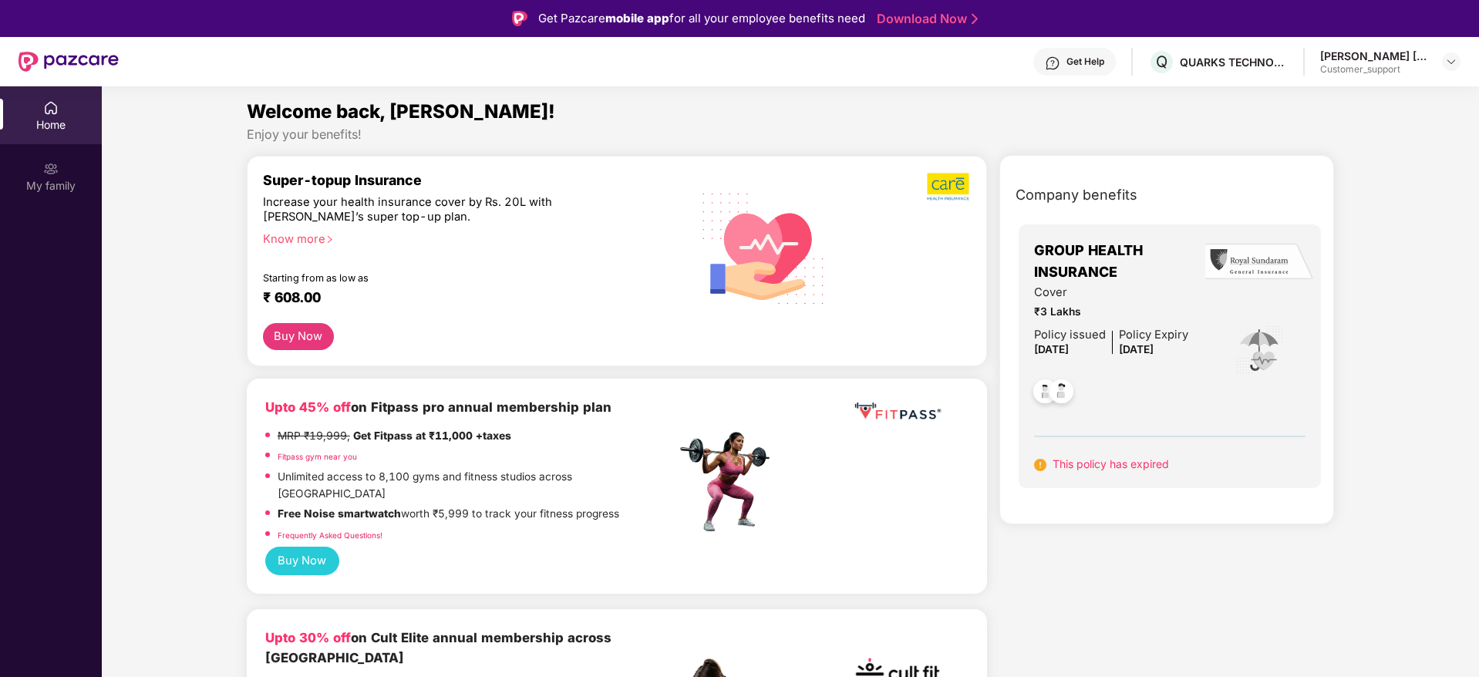
scroll to position [2, 0]
click at [1066, 62] on div "Get Help" at bounding box center [1085, 62] width 38 height 12
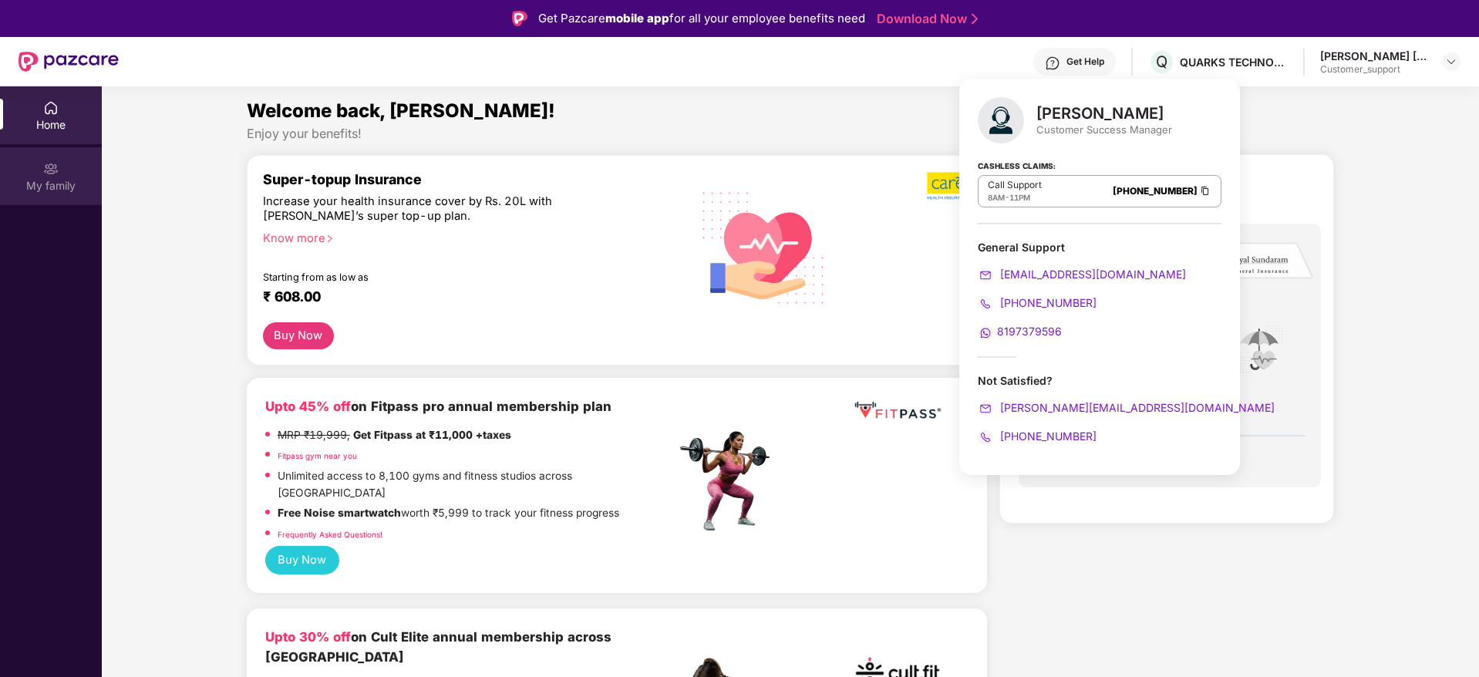
click at [40, 165] on div "My family" at bounding box center [51, 176] width 102 height 58
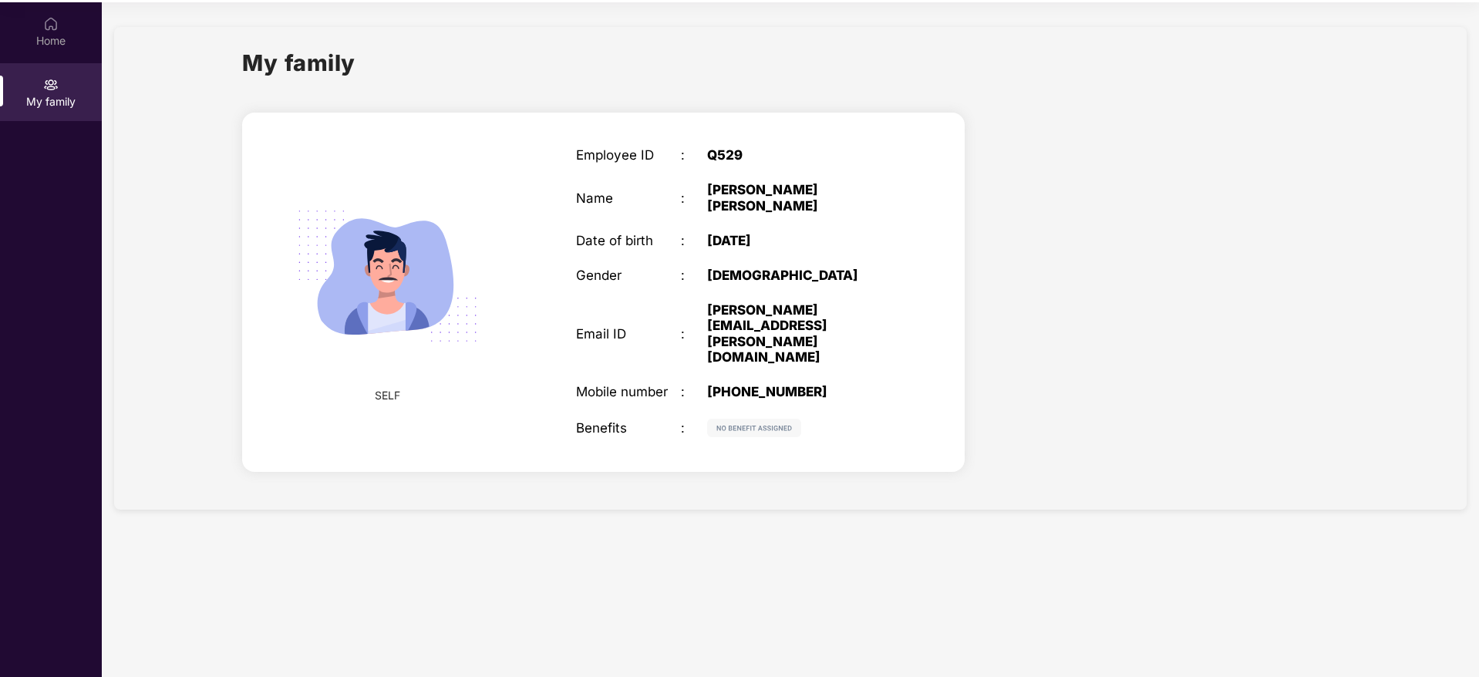
scroll to position [0, 0]
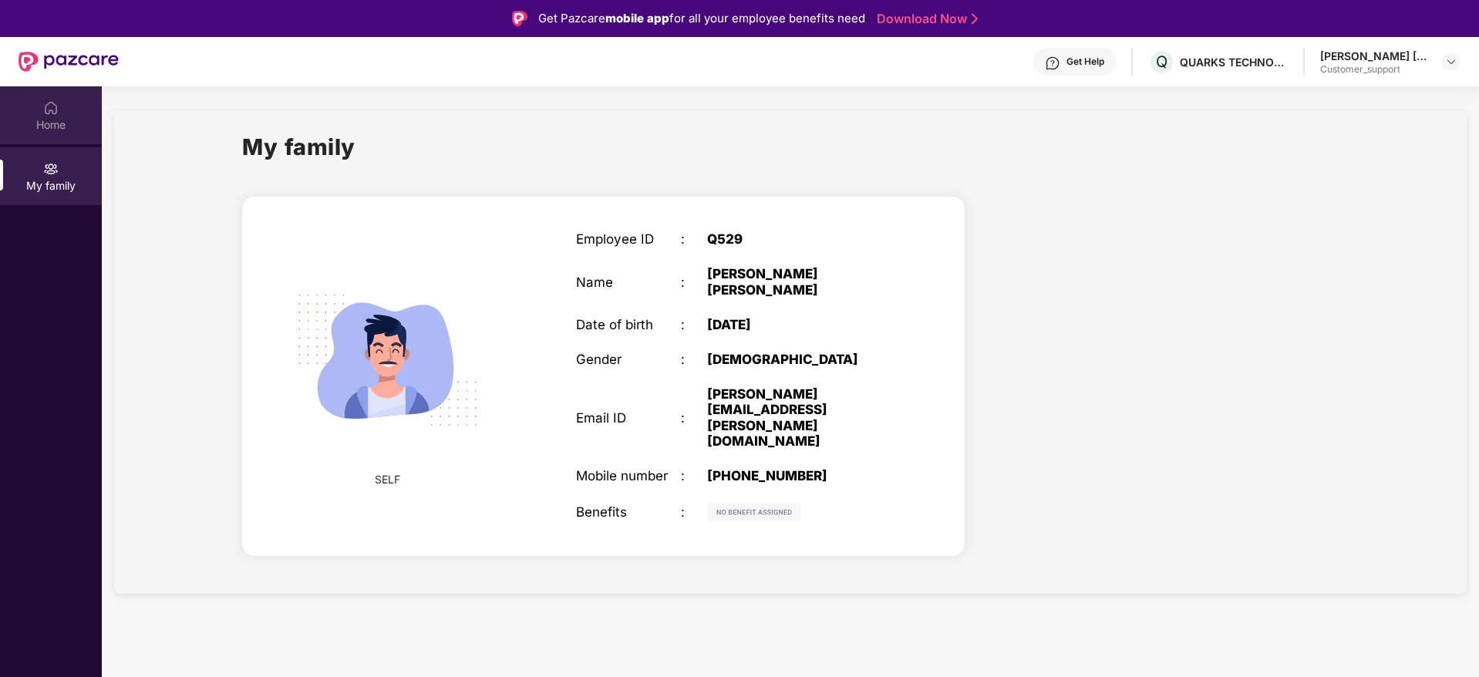
click at [72, 100] on div "Home" at bounding box center [51, 115] width 102 height 58
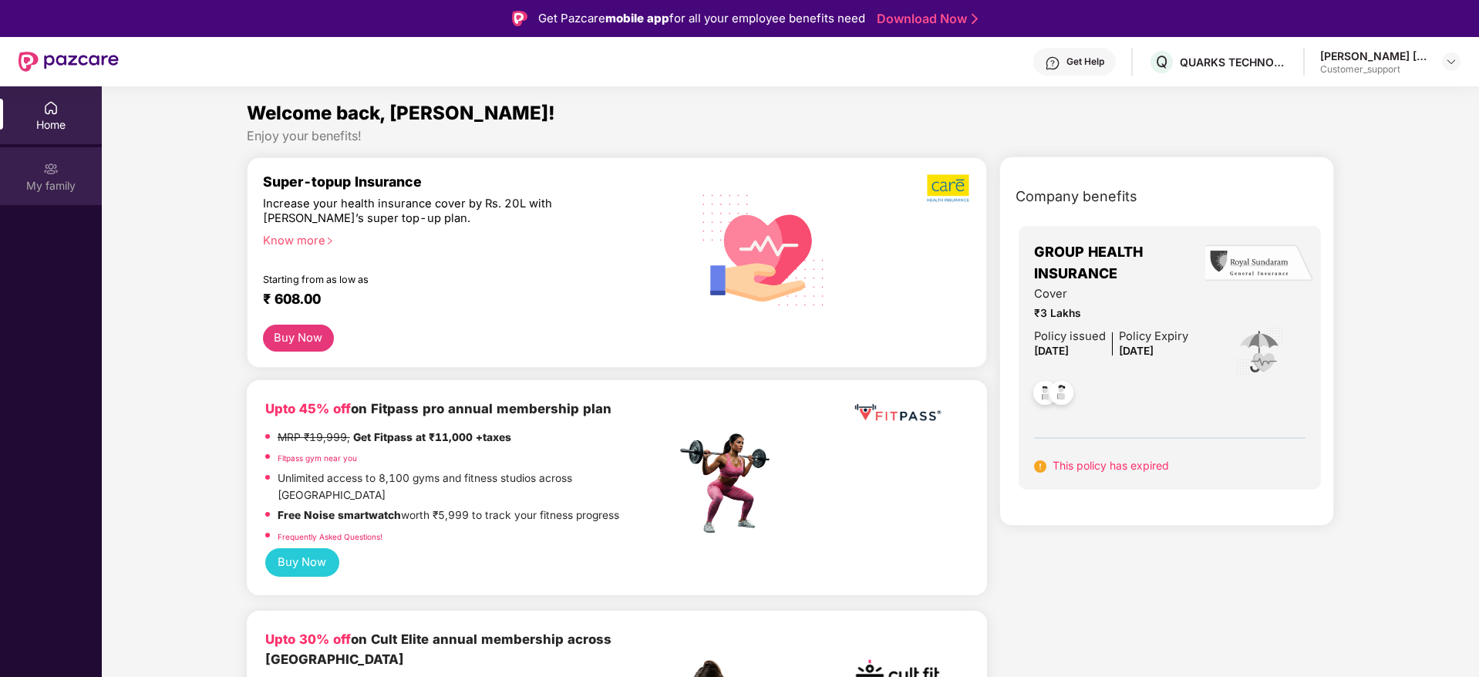
click at [59, 187] on div "My family" at bounding box center [51, 185] width 102 height 15
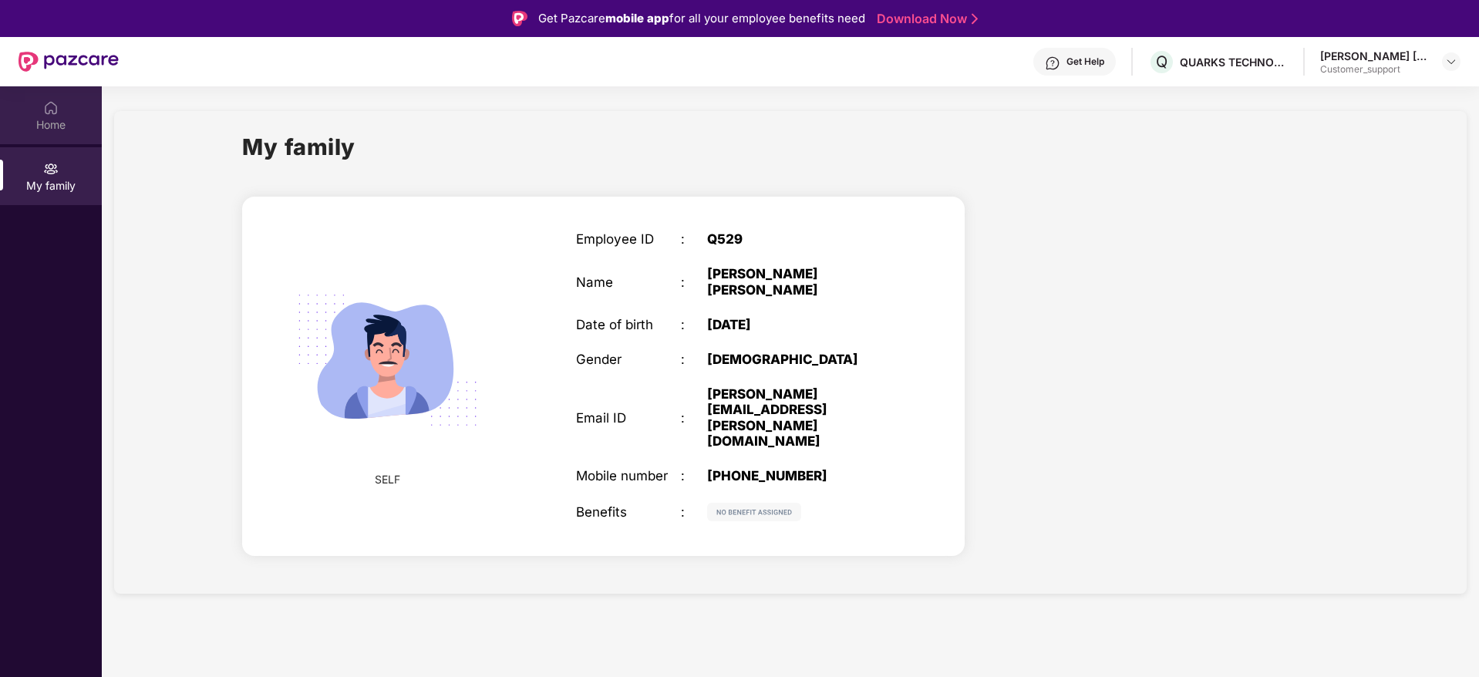
click at [56, 117] on div "Home" at bounding box center [51, 124] width 102 height 15
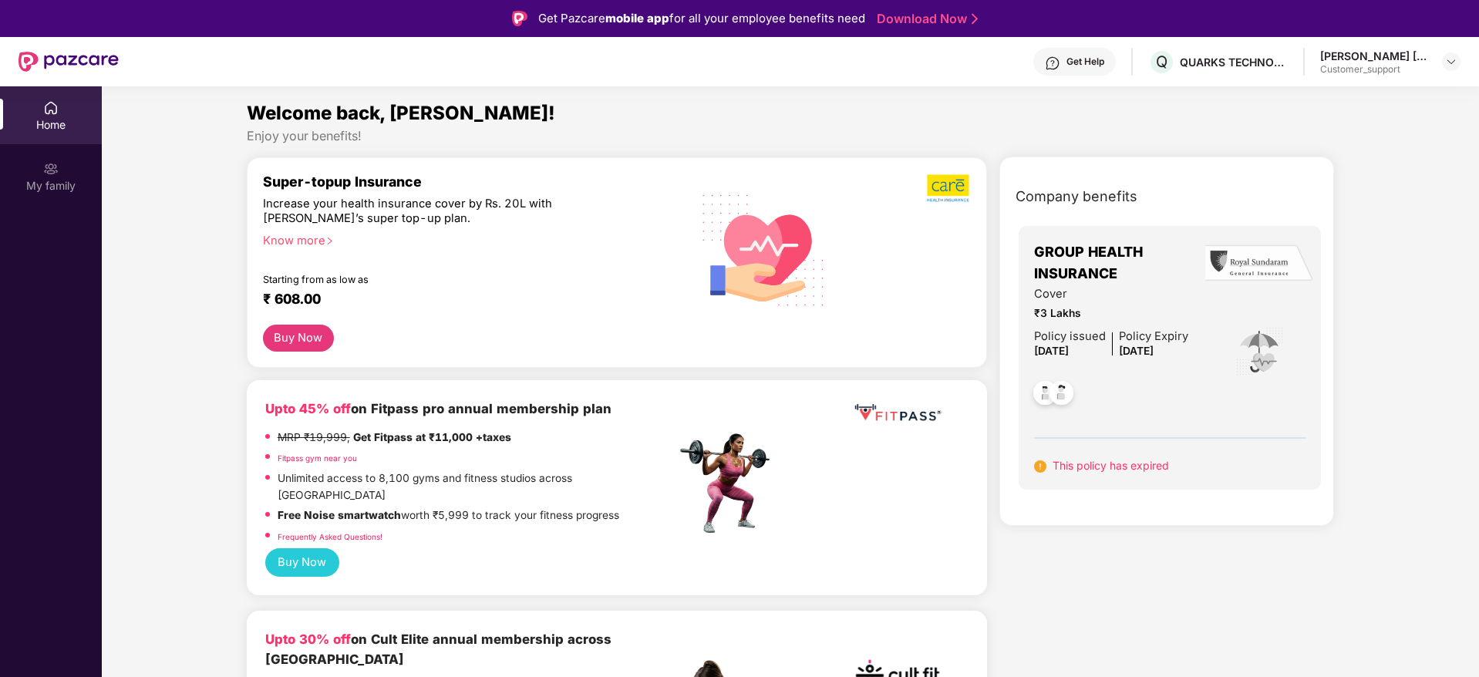
click at [1441, 64] on div "[PERSON_NAME] [PERSON_NAME] Customer_support" at bounding box center [1390, 62] width 140 height 27
click at [1452, 63] on img at bounding box center [1451, 62] width 12 height 12
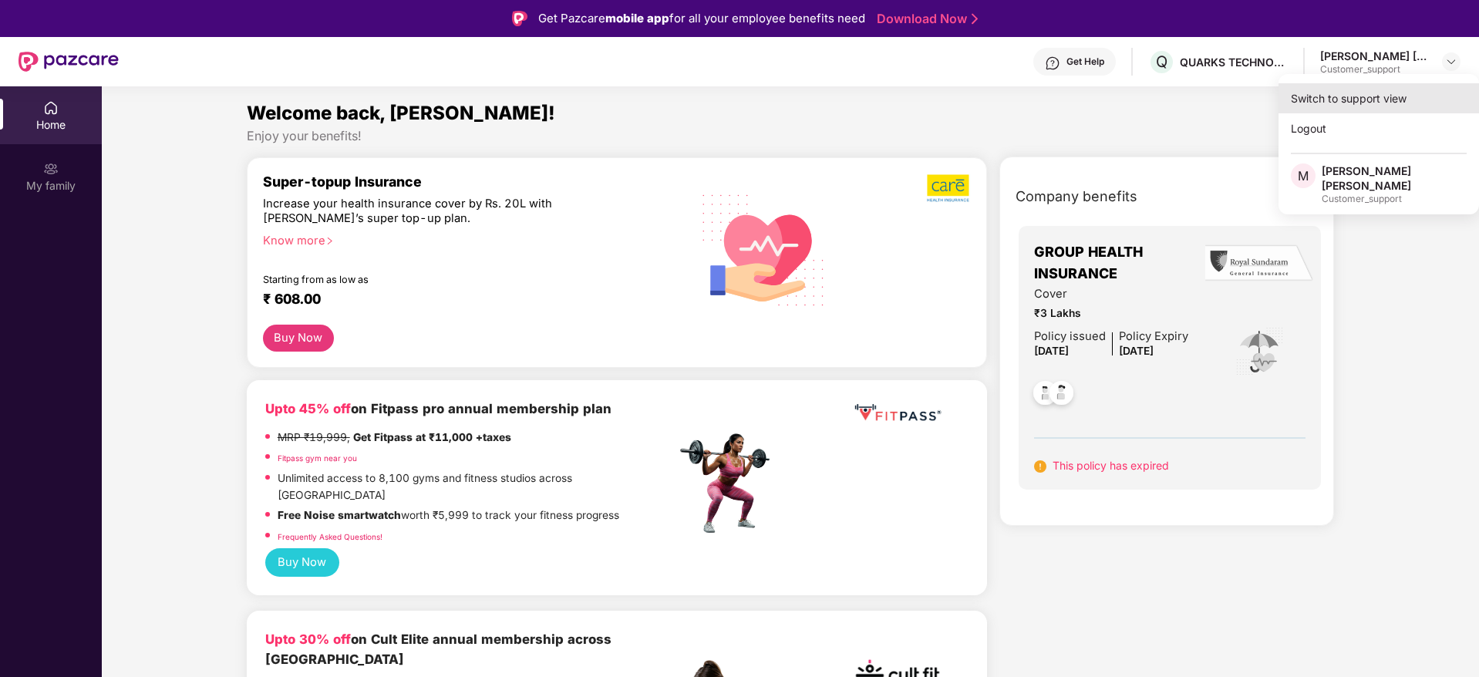
click at [1349, 103] on div "Switch to support view" at bounding box center [1378, 98] width 200 height 30
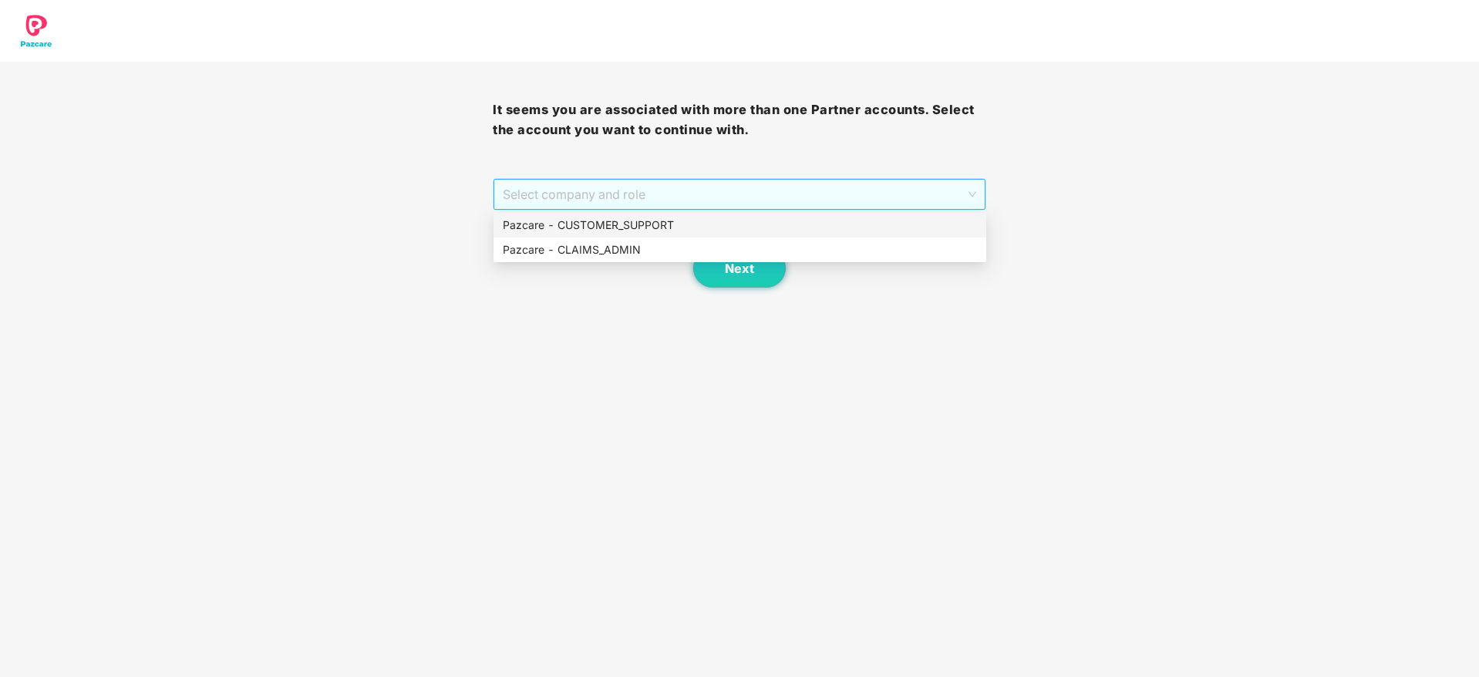
click at [728, 199] on span "Select company and role" at bounding box center [739, 194] width 473 height 29
click at [655, 226] on div "Pazcare - CUSTOMER_SUPPORT" at bounding box center [740, 225] width 474 height 17
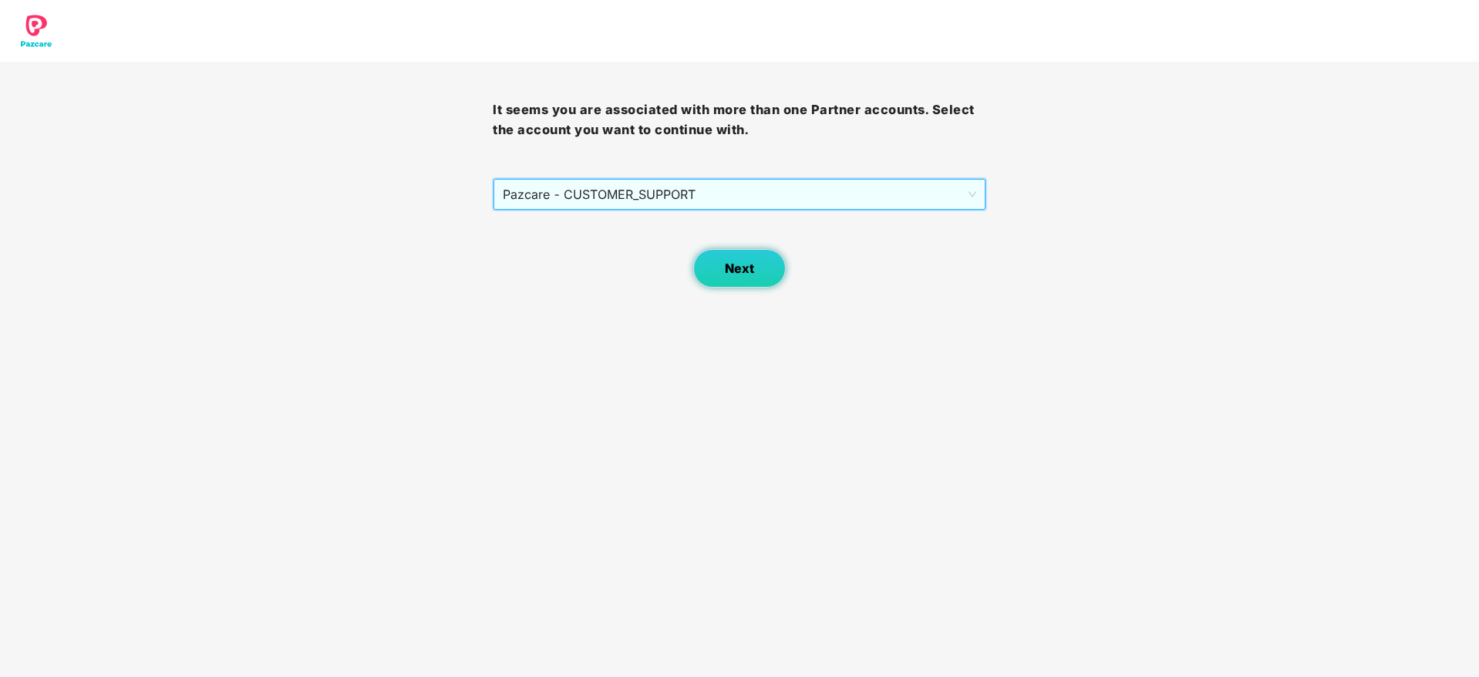
click at [729, 273] on span "Next" at bounding box center [739, 268] width 29 height 15
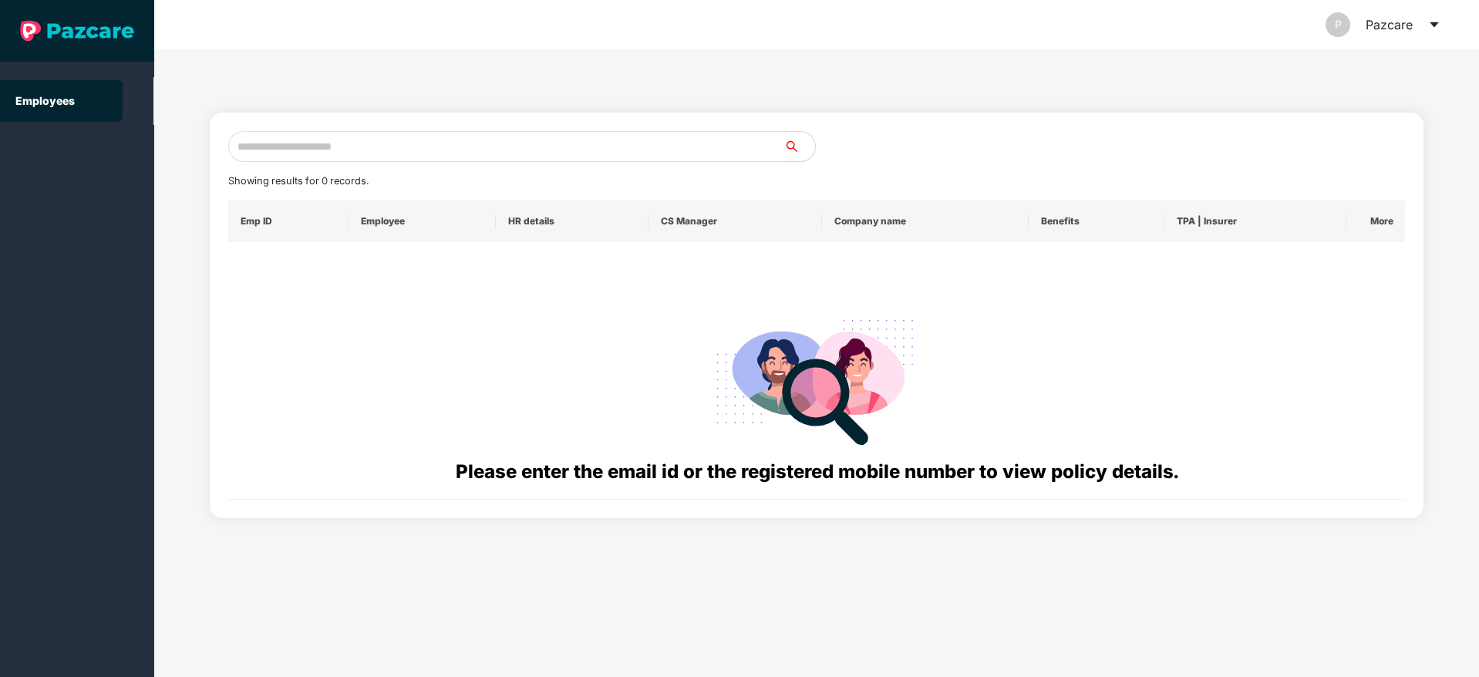
click at [375, 150] on input "text" at bounding box center [506, 146] width 556 height 31
paste input "**********"
click at [250, 144] on input "**********" at bounding box center [506, 146] width 556 height 31
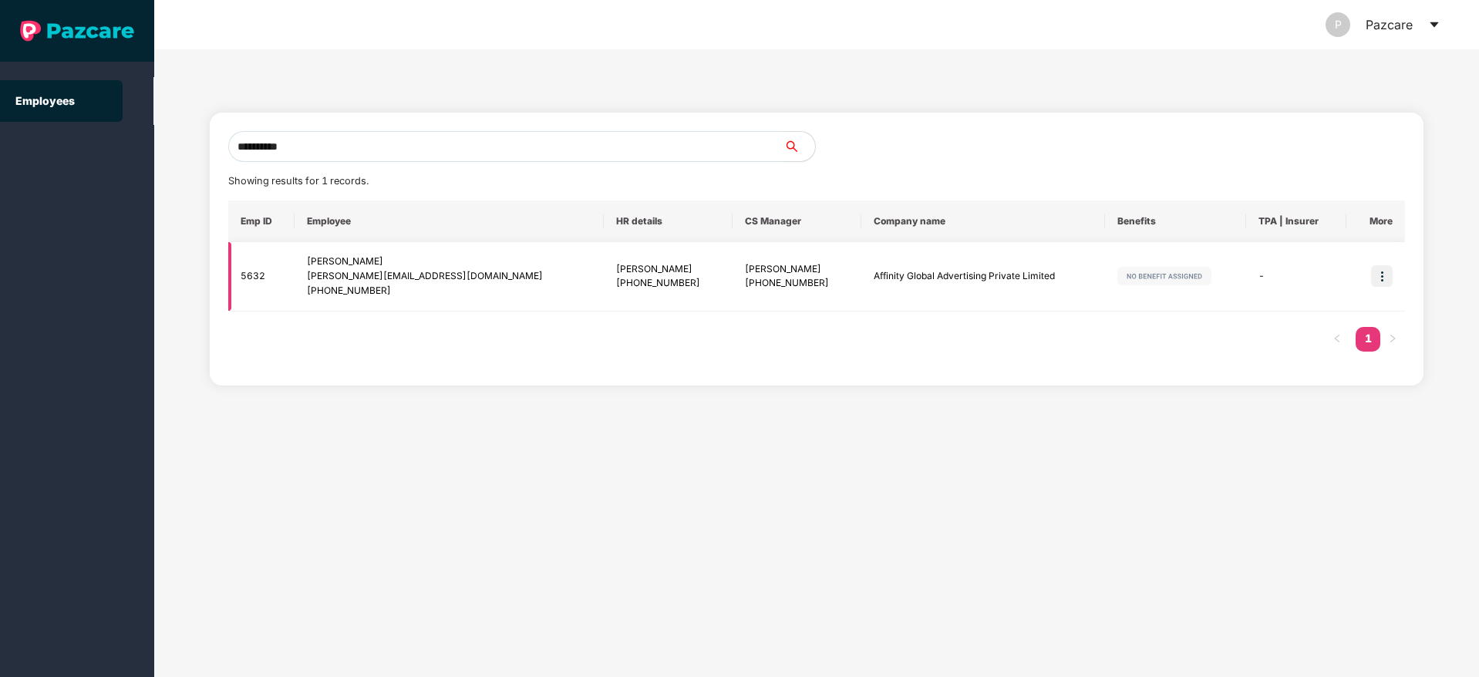
type input "**********"
click at [1390, 272] on img at bounding box center [1382, 276] width 22 height 22
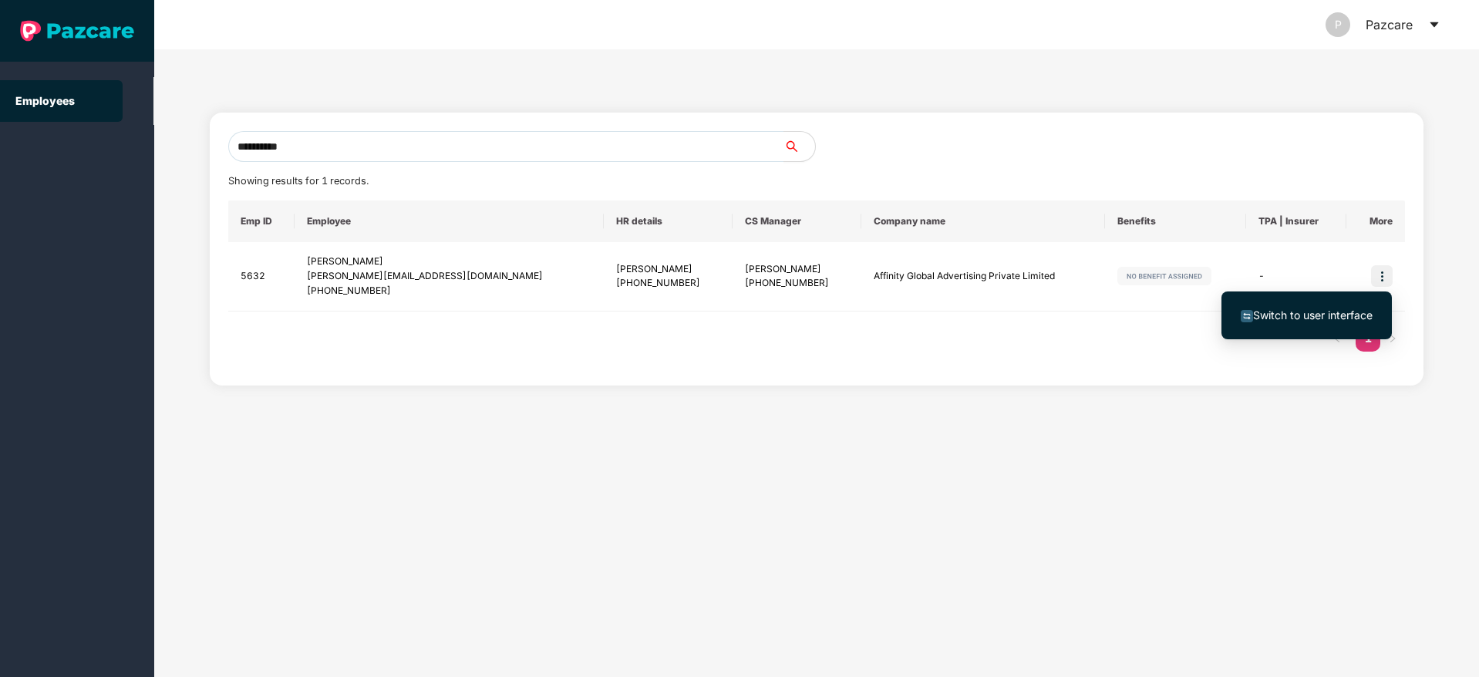
click at [1345, 315] on span "Switch to user interface" at bounding box center [1313, 314] width 120 height 13
